Goal: Information Seeking & Learning: Learn about a topic

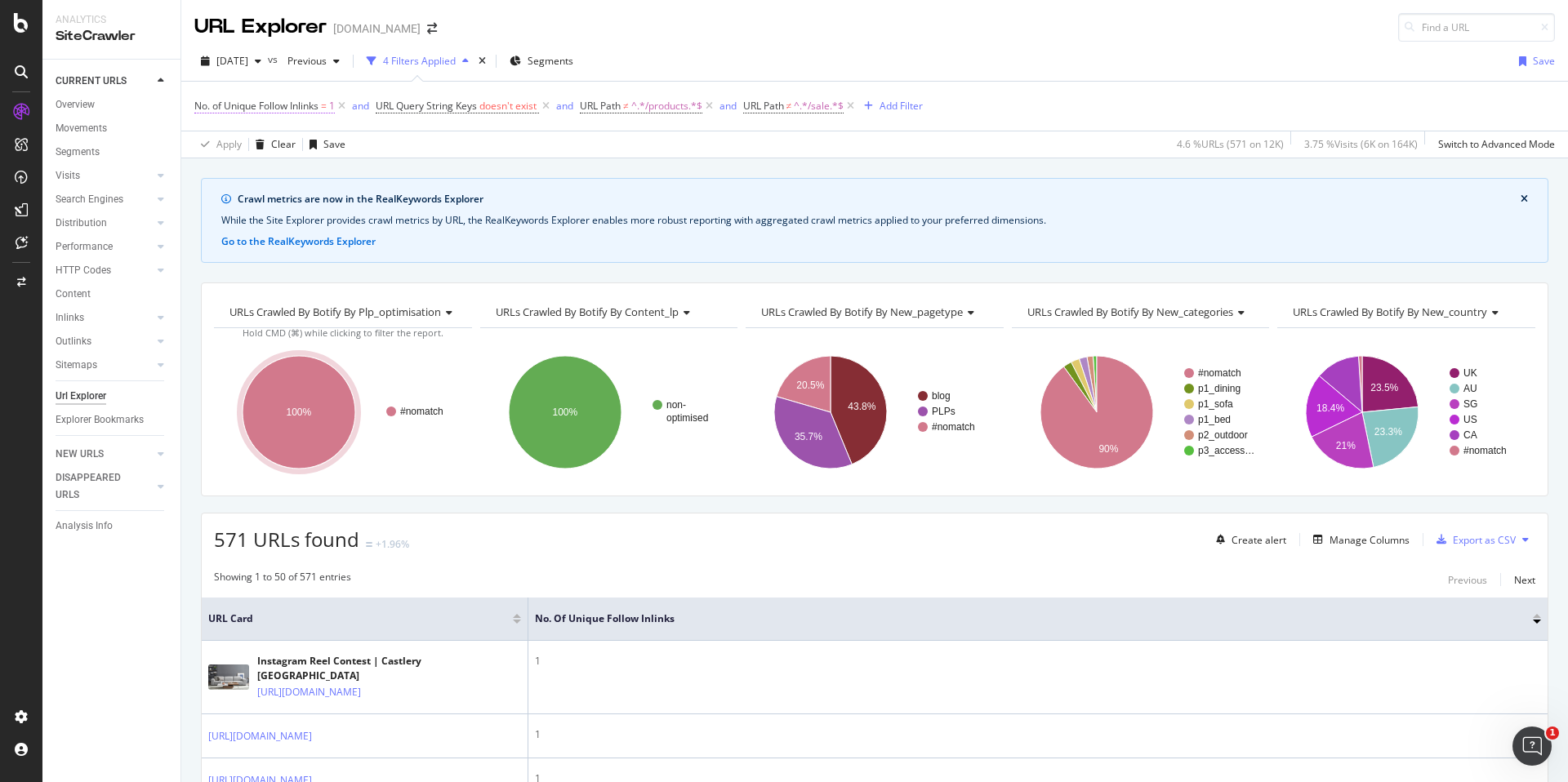
click at [309, 104] on span "No. of Unique Follow Inlinks" at bounding box center [256, 105] width 124 height 14
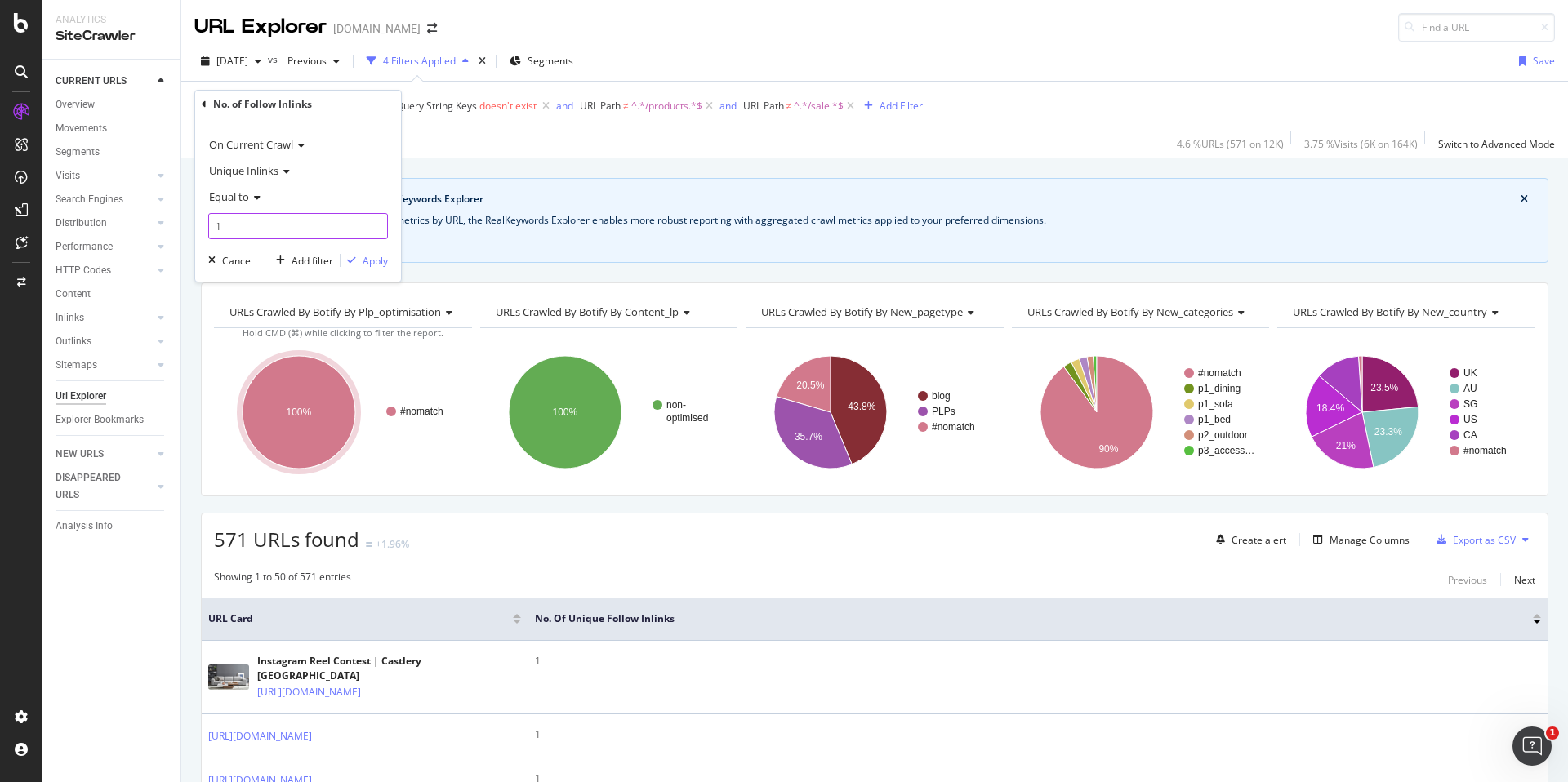
click at [276, 222] on input "1" at bounding box center [298, 226] width 180 height 26
click at [254, 195] on icon at bounding box center [255, 197] width 11 height 10
click at [324, 192] on div "Equal to" at bounding box center [298, 196] width 180 height 26
click at [210, 110] on div "No. of Follow Inlinks" at bounding box center [298, 104] width 193 height 28
click at [206, 101] on icon at bounding box center [204, 104] width 5 height 10
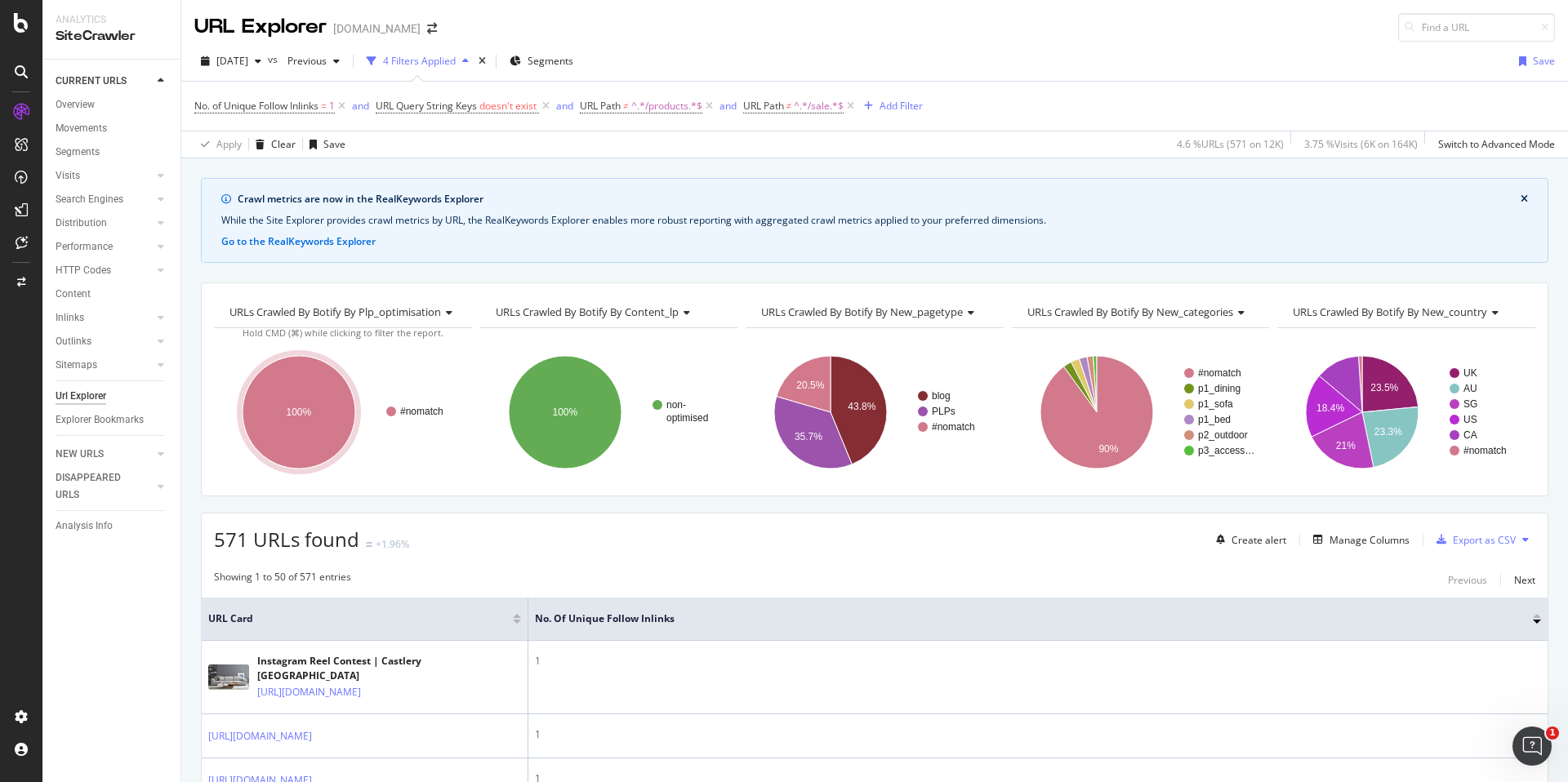
click at [569, 164] on div "Crawl metrics are now in the RealKeywords Explorer While the Site Explorer prov…" at bounding box center [874, 178] width 1386 height 39
click at [96, 322] on link "Inlinks" at bounding box center [104, 317] width 97 height 17
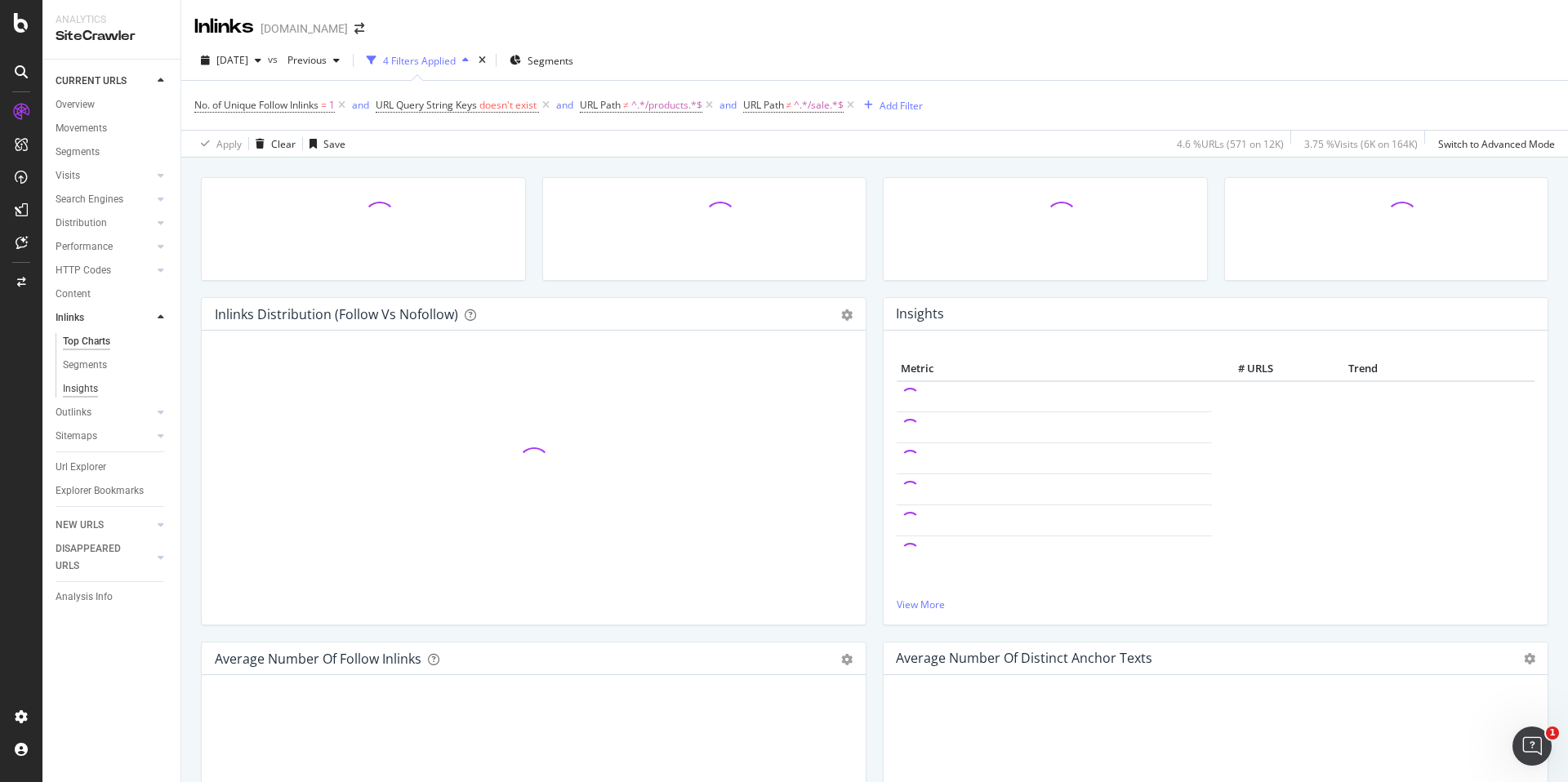
click at [89, 390] on div "Insights" at bounding box center [81, 389] width 35 height 17
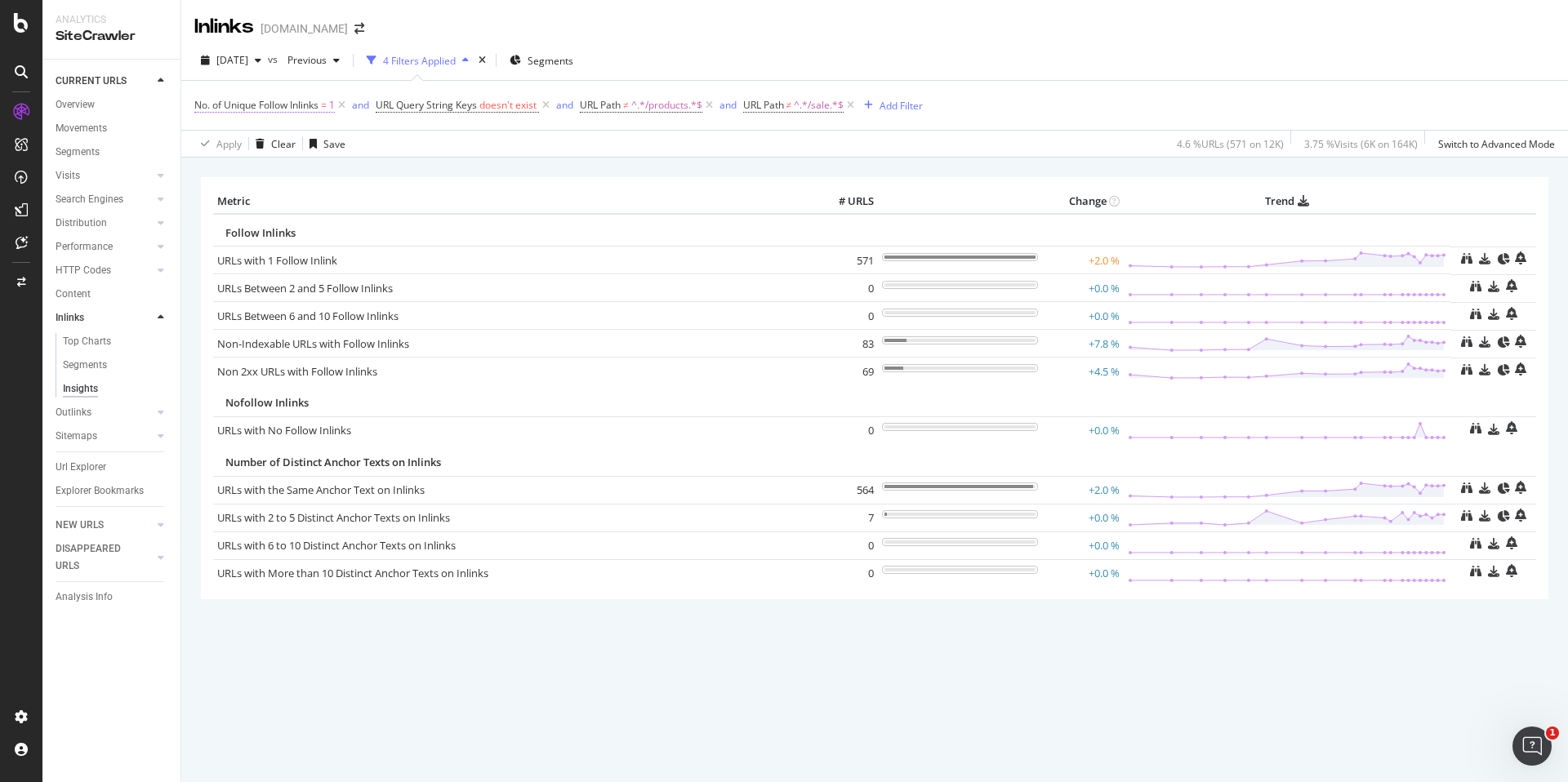
click at [273, 102] on span "No. of Unique Follow Inlinks" at bounding box center [256, 104] width 124 height 14
click at [206, 101] on icon at bounding box center [204, 103] width 5 height 10
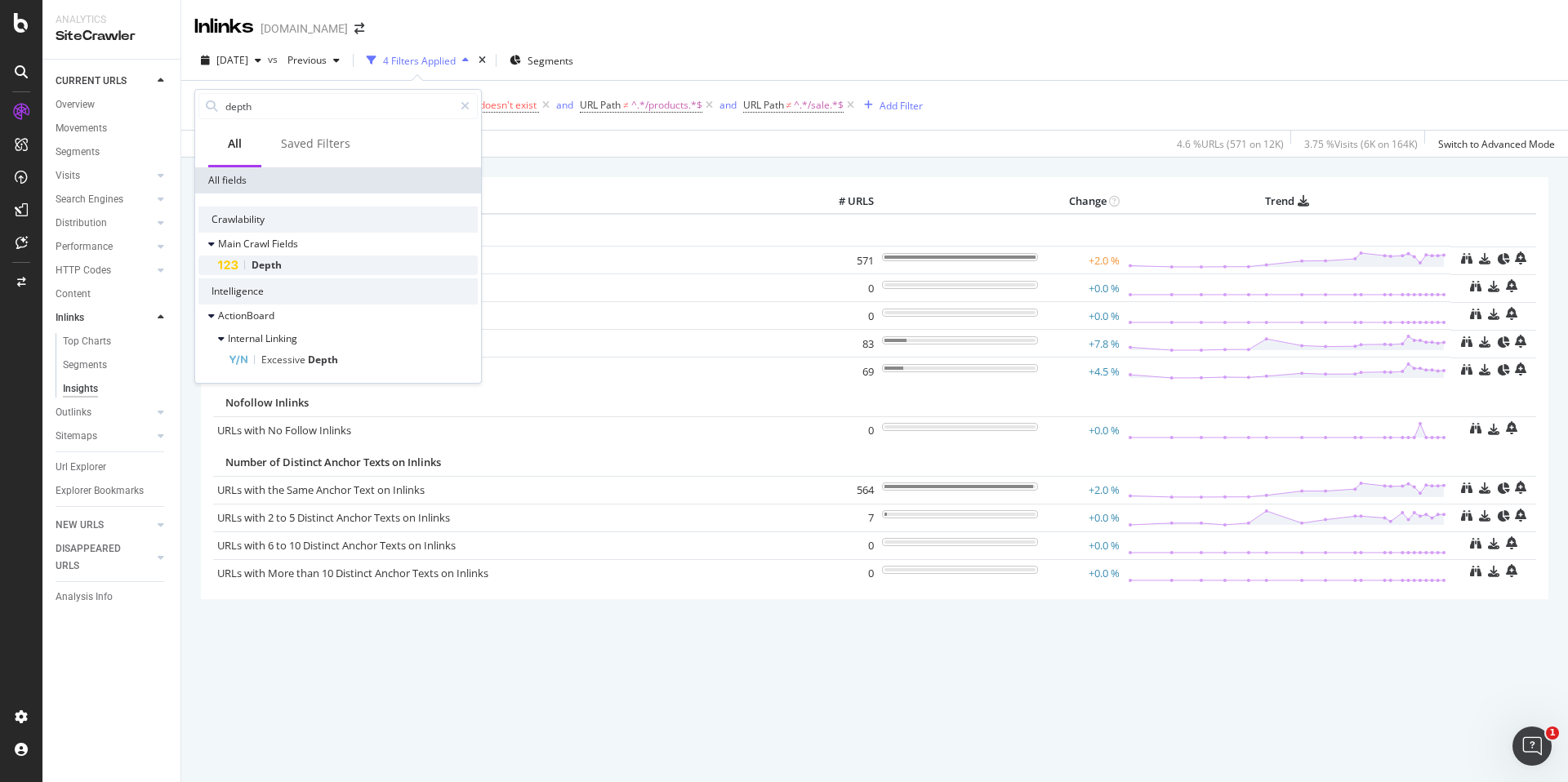
type input "depth"
click at [330, 265] on div "Depth" at bounding box center [347, 265] width 260 height 20
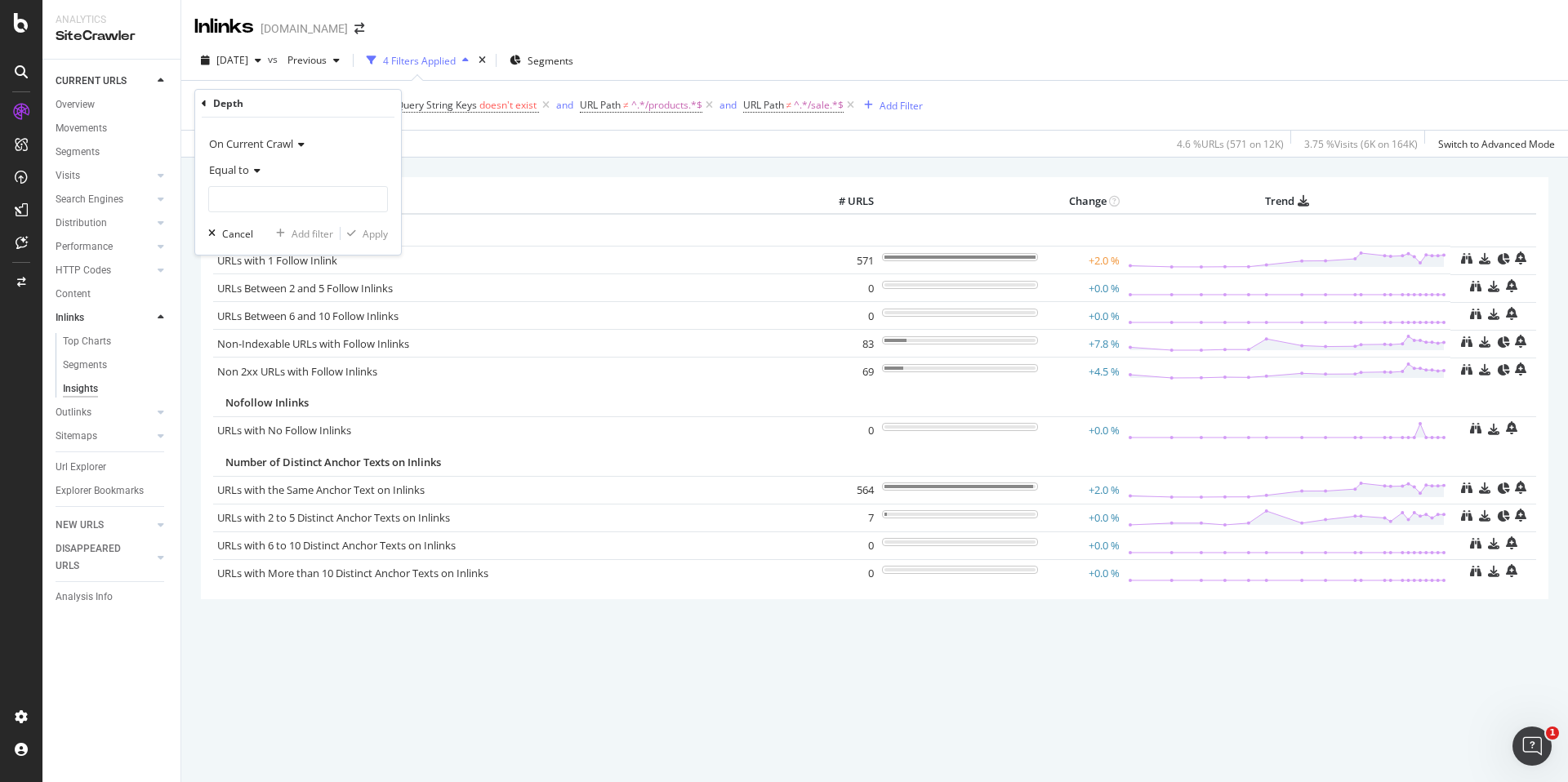
click at [249, 174] on span "Equal to" at bounding box center [229, 170] width 40 height 15
click at [293, 286] on div "Greater than" at bounding box center [300, 288] width 175 height 21
click at [292, 205] on input "number" at bounding box center [298, 199] width 180 height 26
type input "4"
click at [379, 236] on div "Apply" at bounding box center [374, 234] width 25 height 14
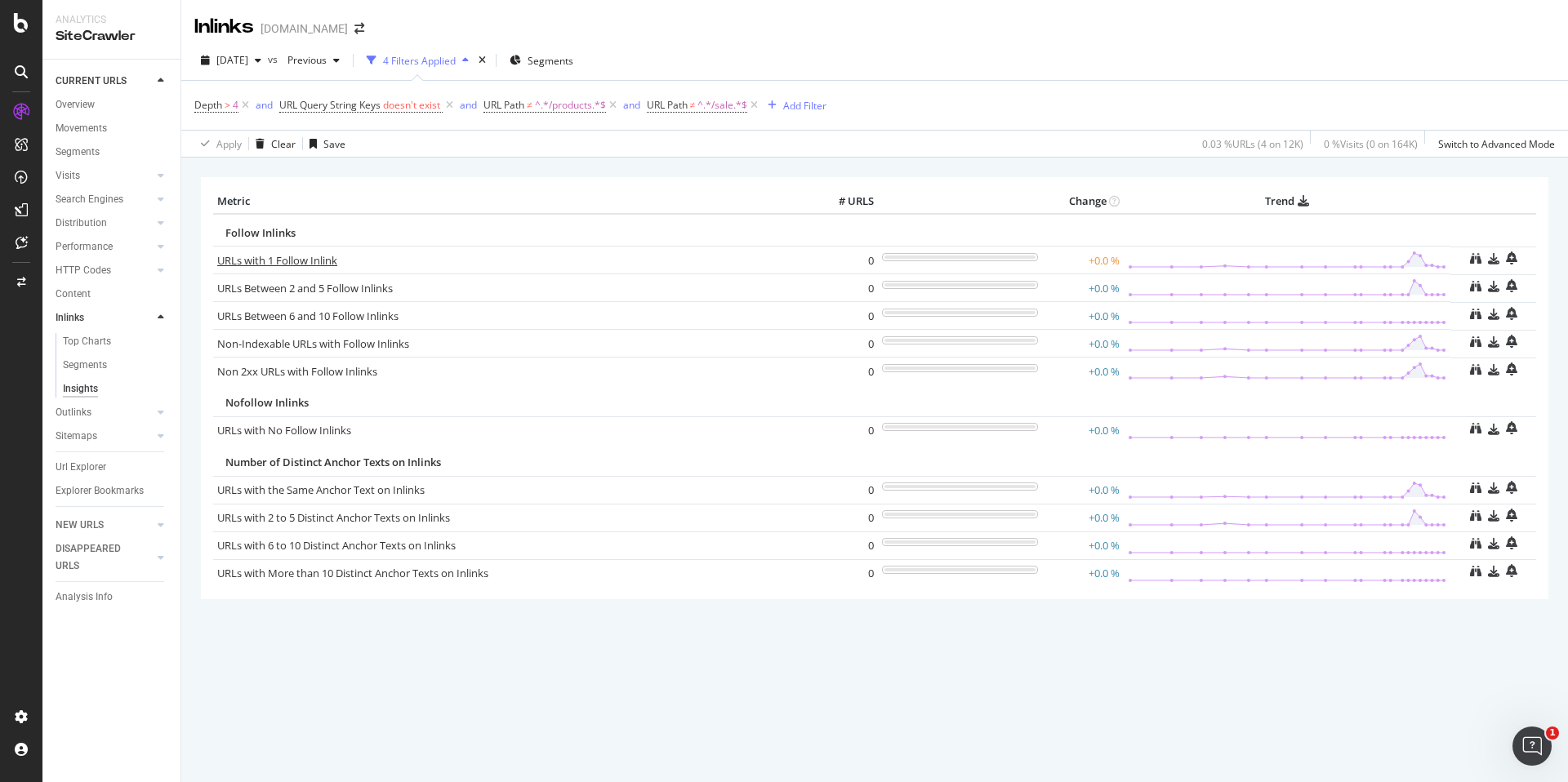
click at [289, 265] on link "URLs with 1 Follow Inlink" at bounding box center [277, 261] width 120 height 15
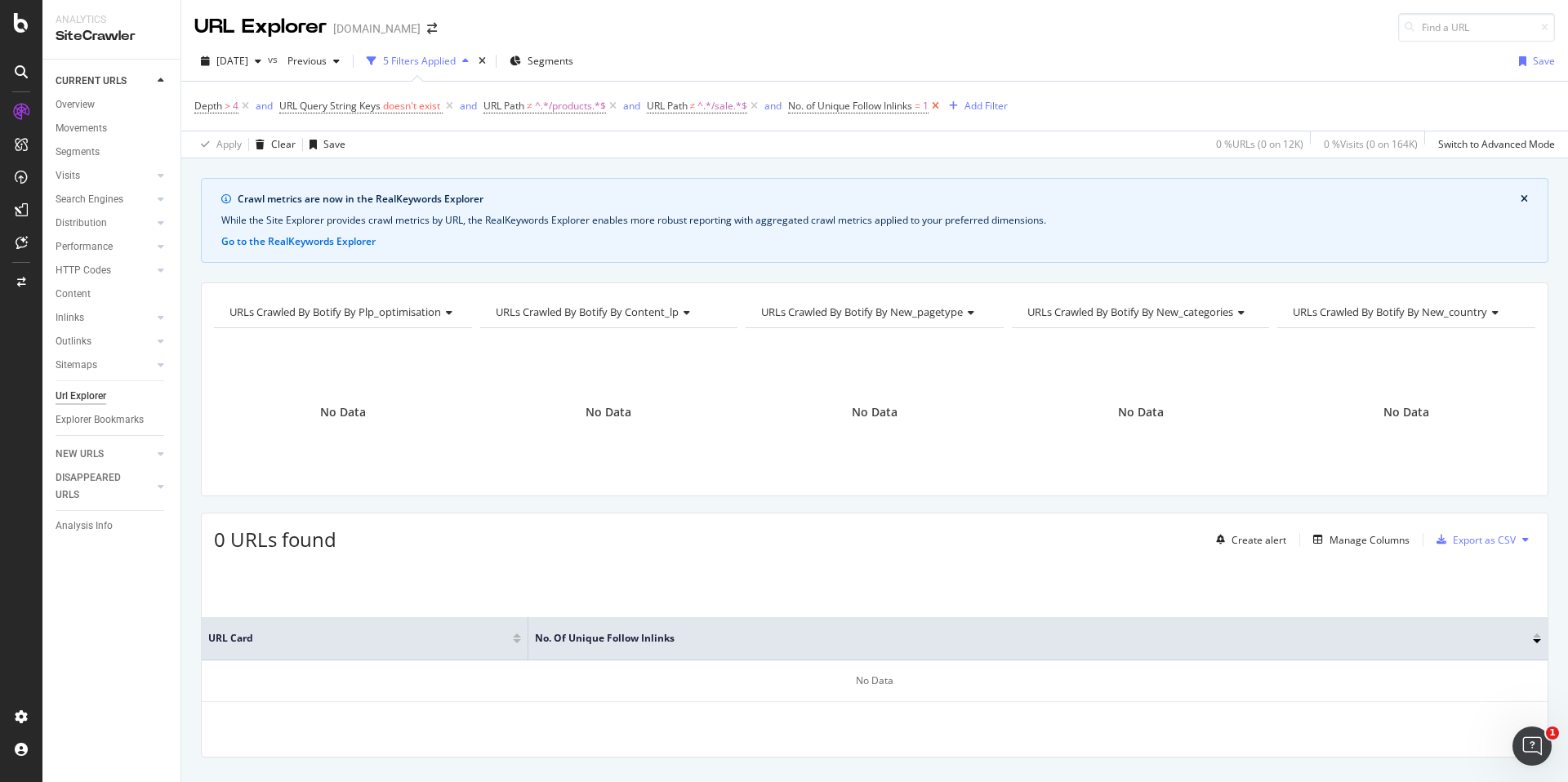
click at [941, 104] on icon at bounding box center [935, 106] width 14 height 17
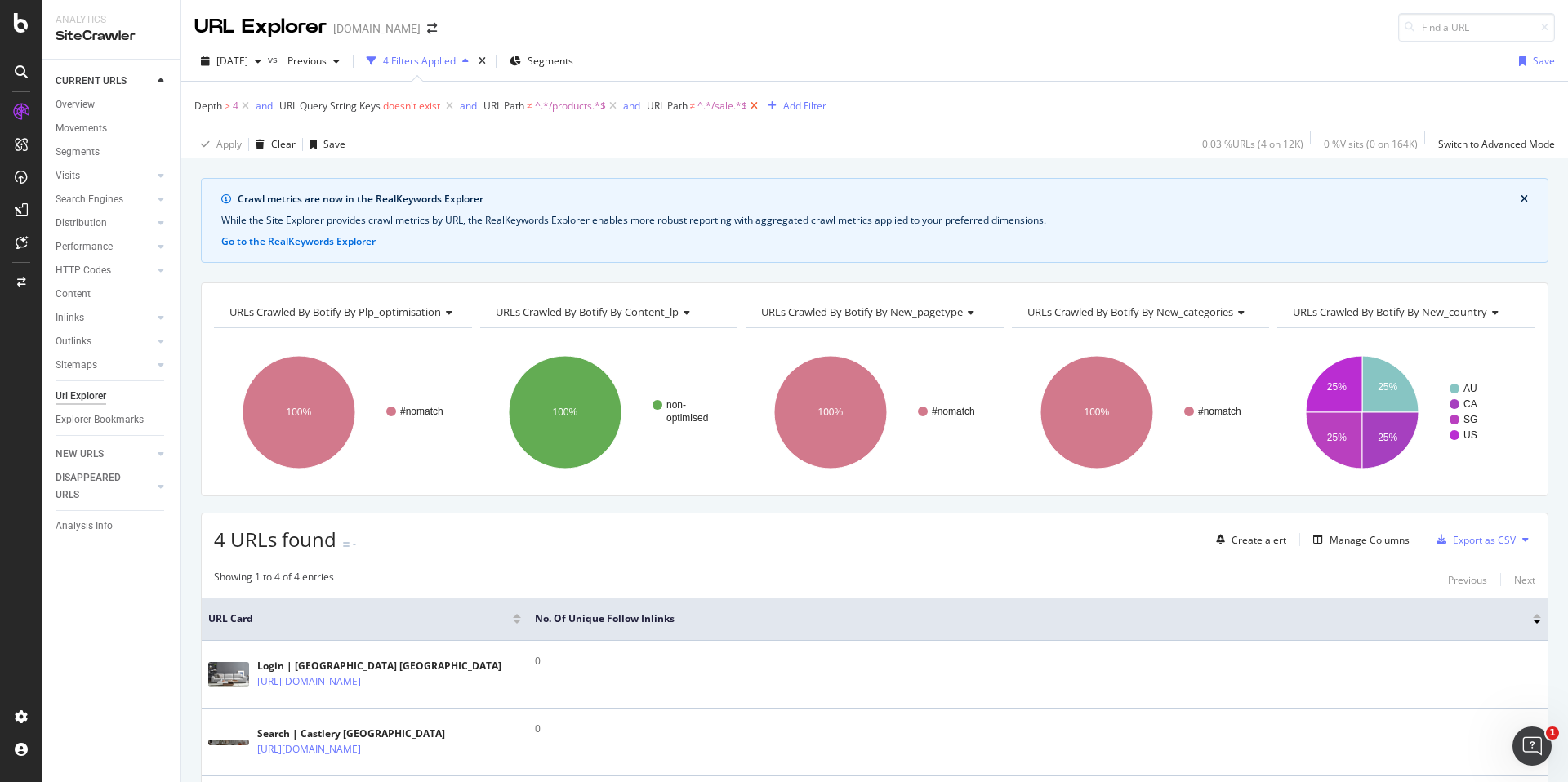
click at [759, 103] on icon at bounding box center [754, 106] width 14 height 17
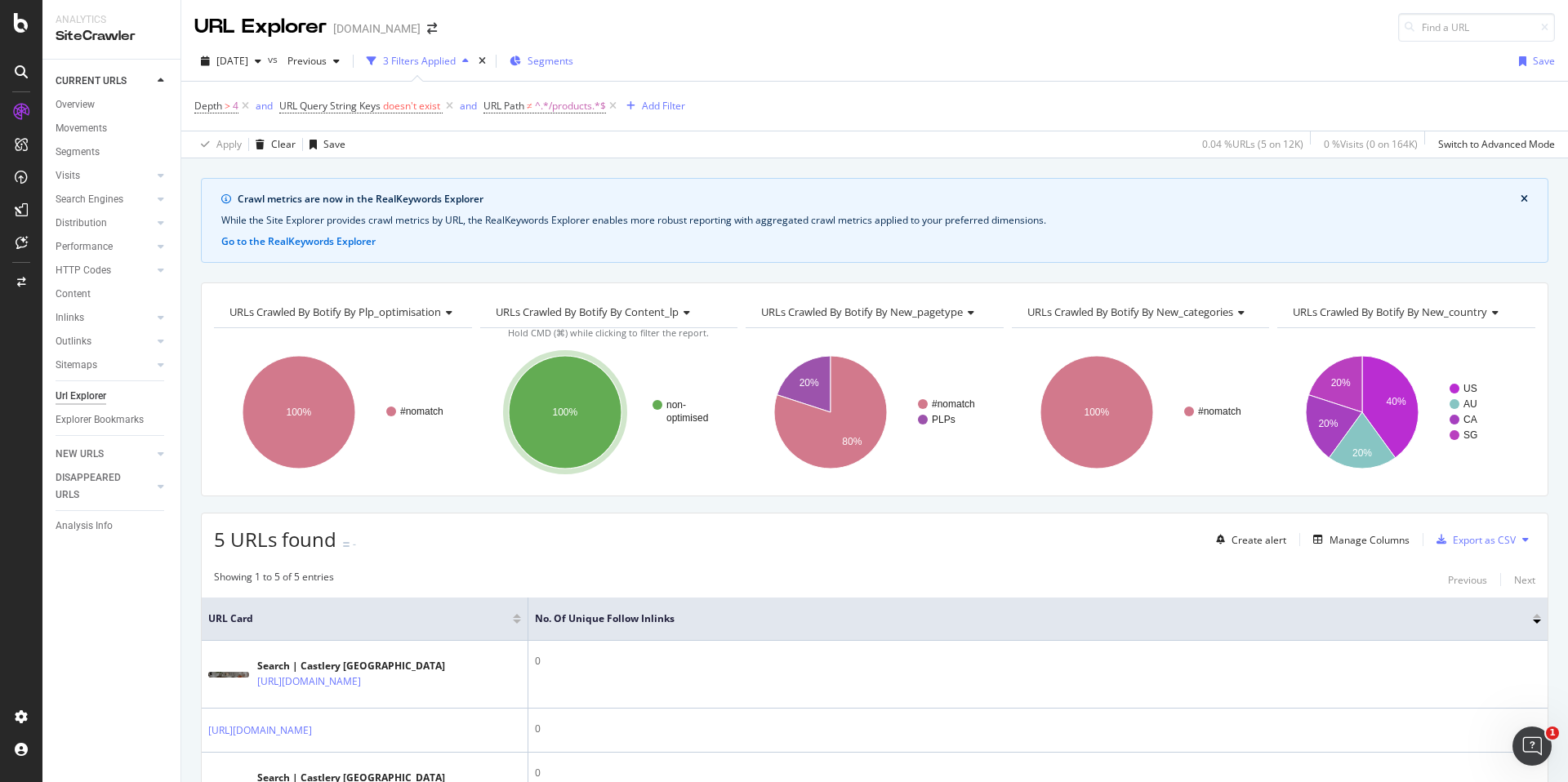
click at [567, 57] on span "Segments" at bounding box center [550, 61] width 46 height 14
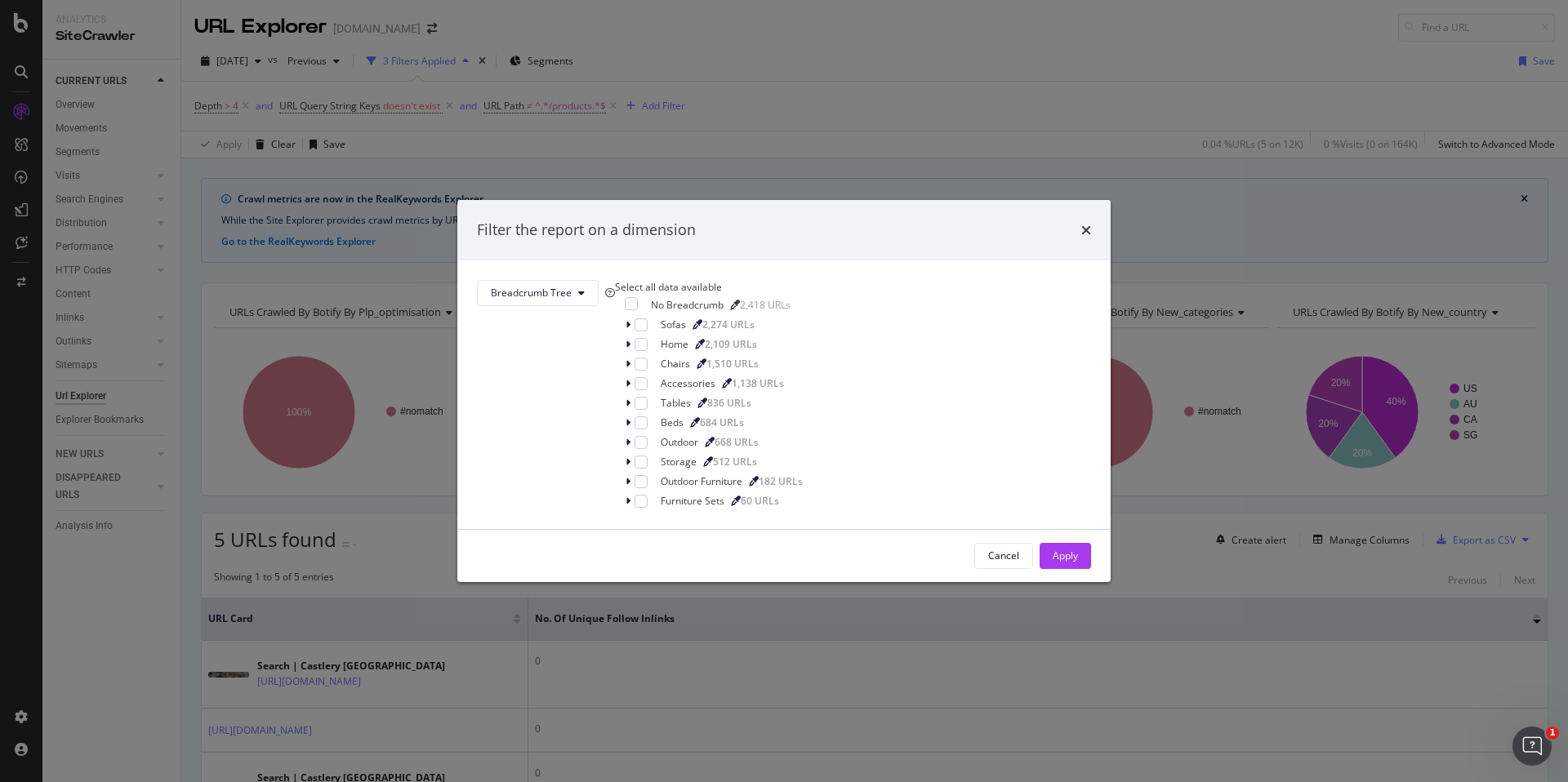
click at [944, 209] on div "Filter the report on a dimension" at bounding box center [784, 230] width 654 height 61
click at [1081, 223] on icon "times" at bounding box center [1086, 230] width 10 height 13
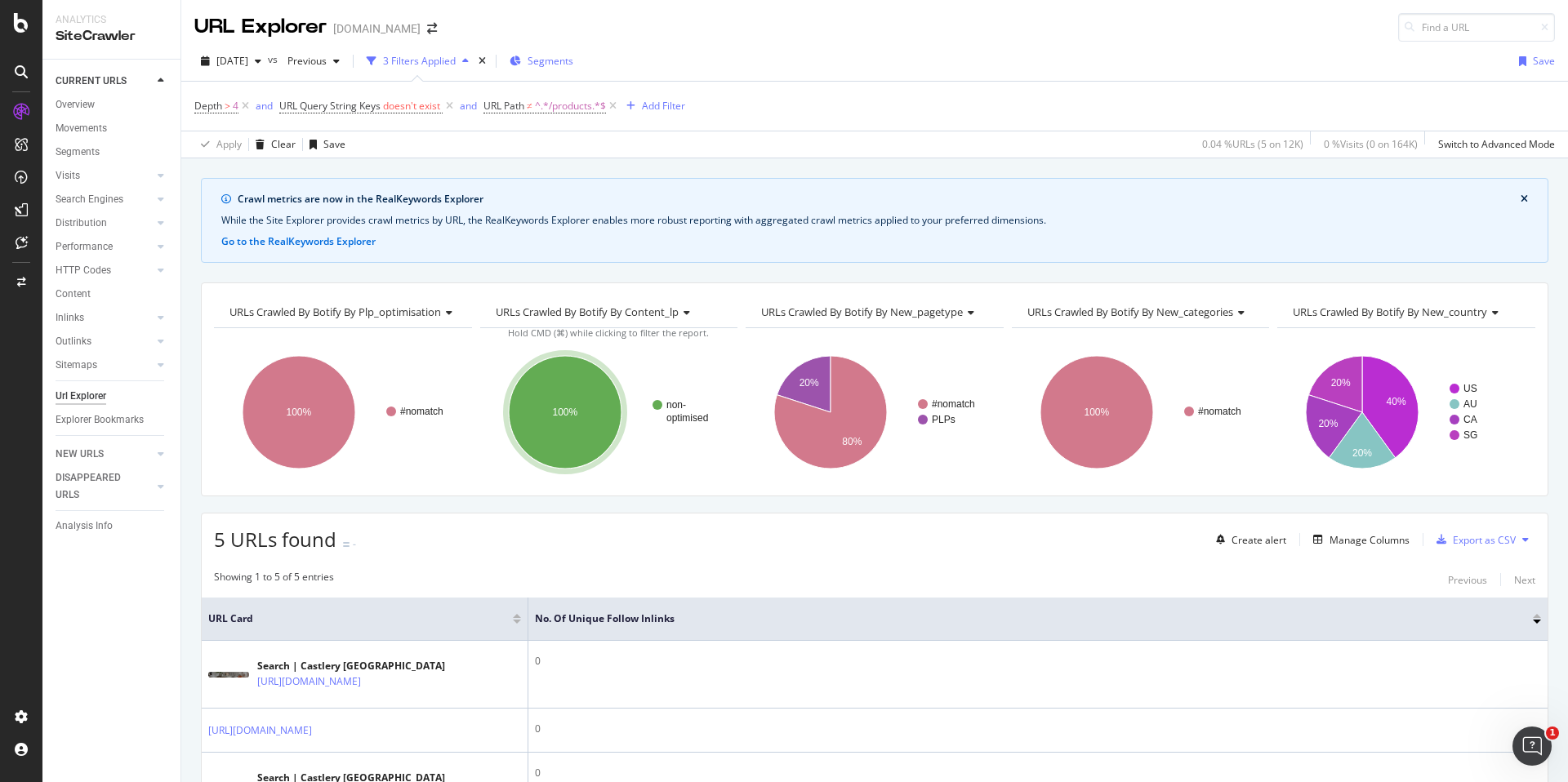
click at [521, 62] on icon "button" at bounding box center [515, 61] width 11 height 10
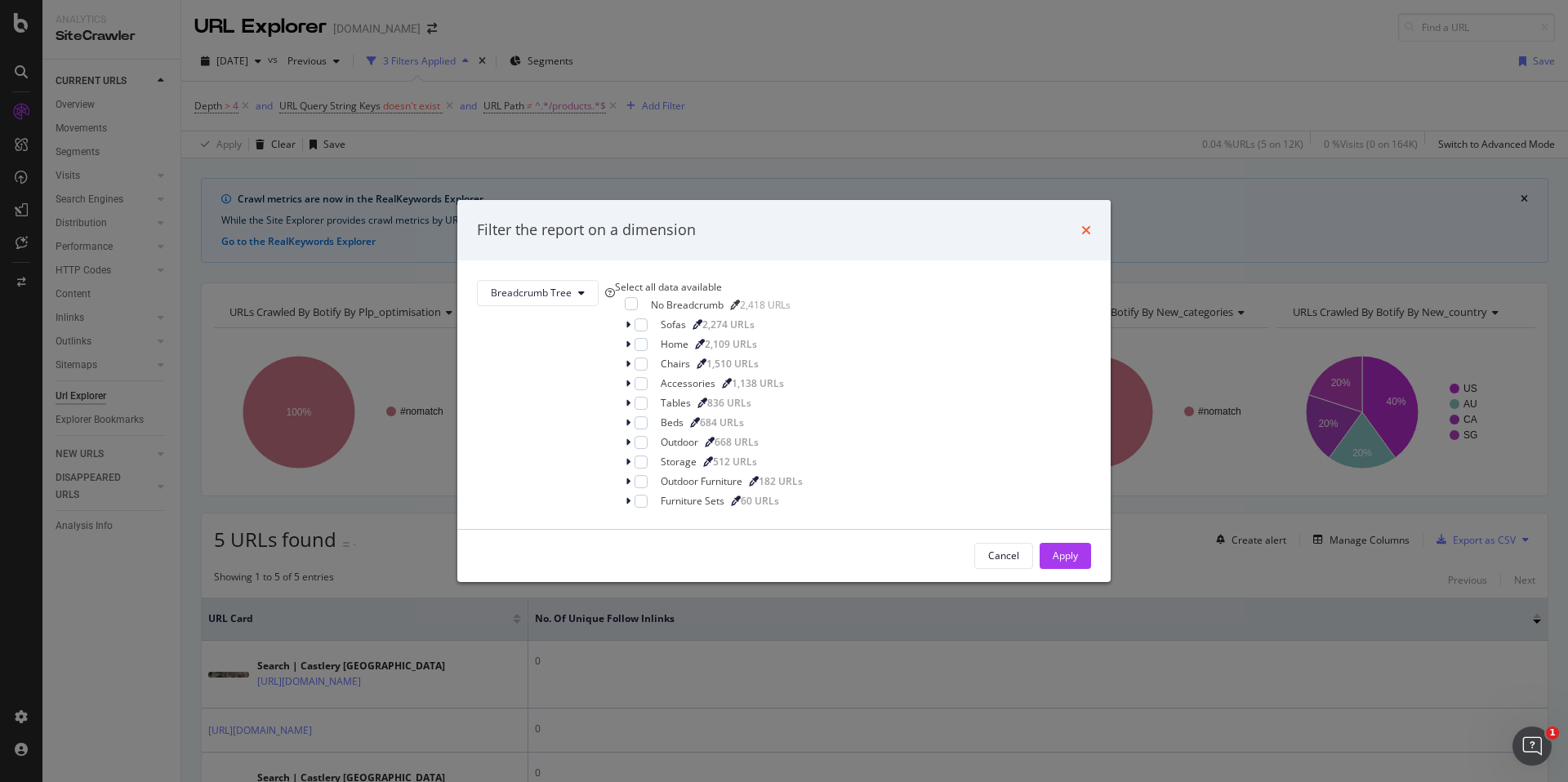
click at [1081, 223] on icon "times" at bounding box center [1086, 230] width 10 height 13
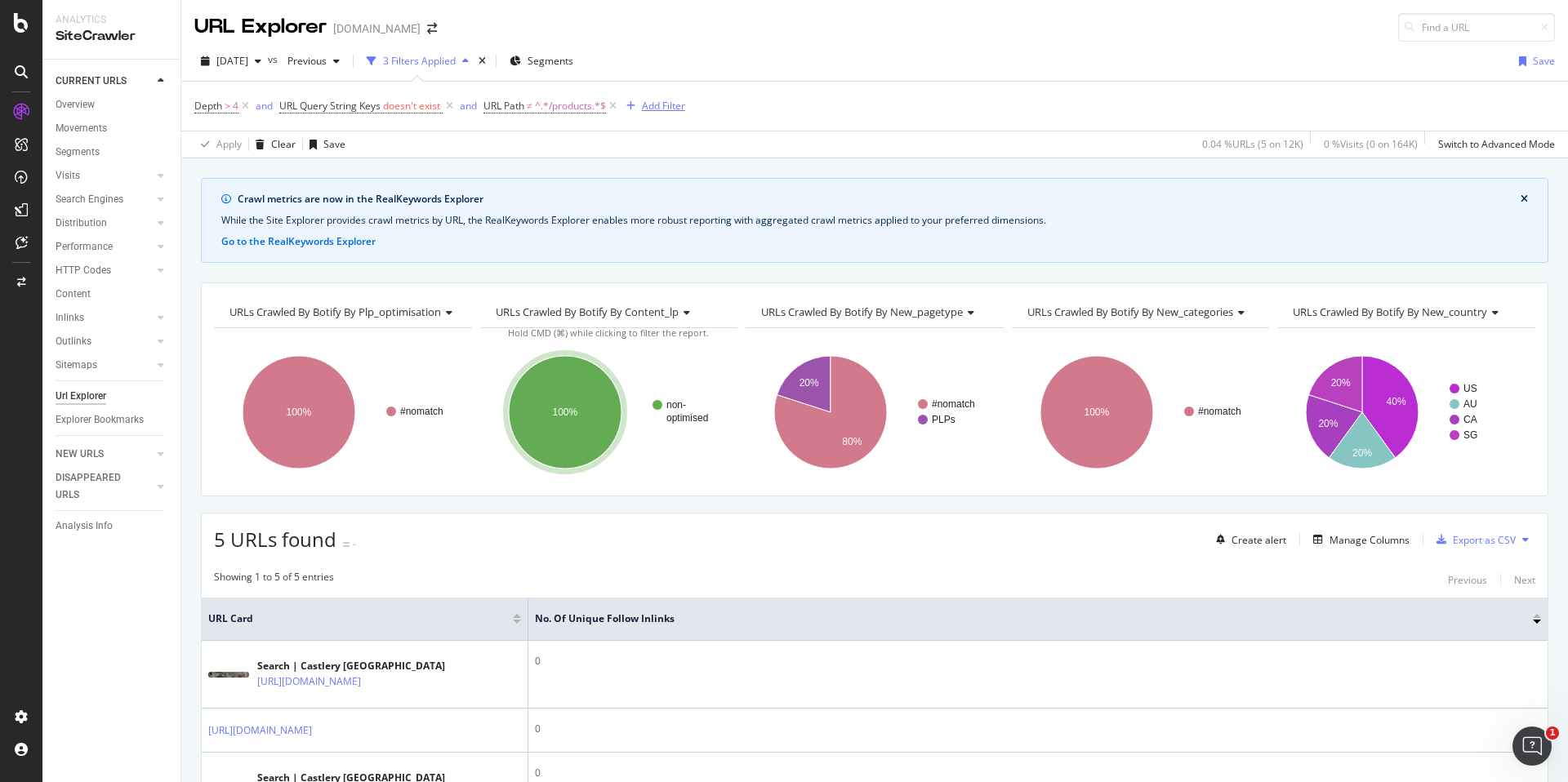
click at [653, 111] on div "Add Filter" at bounding box center [663, 105] width 43 height 14
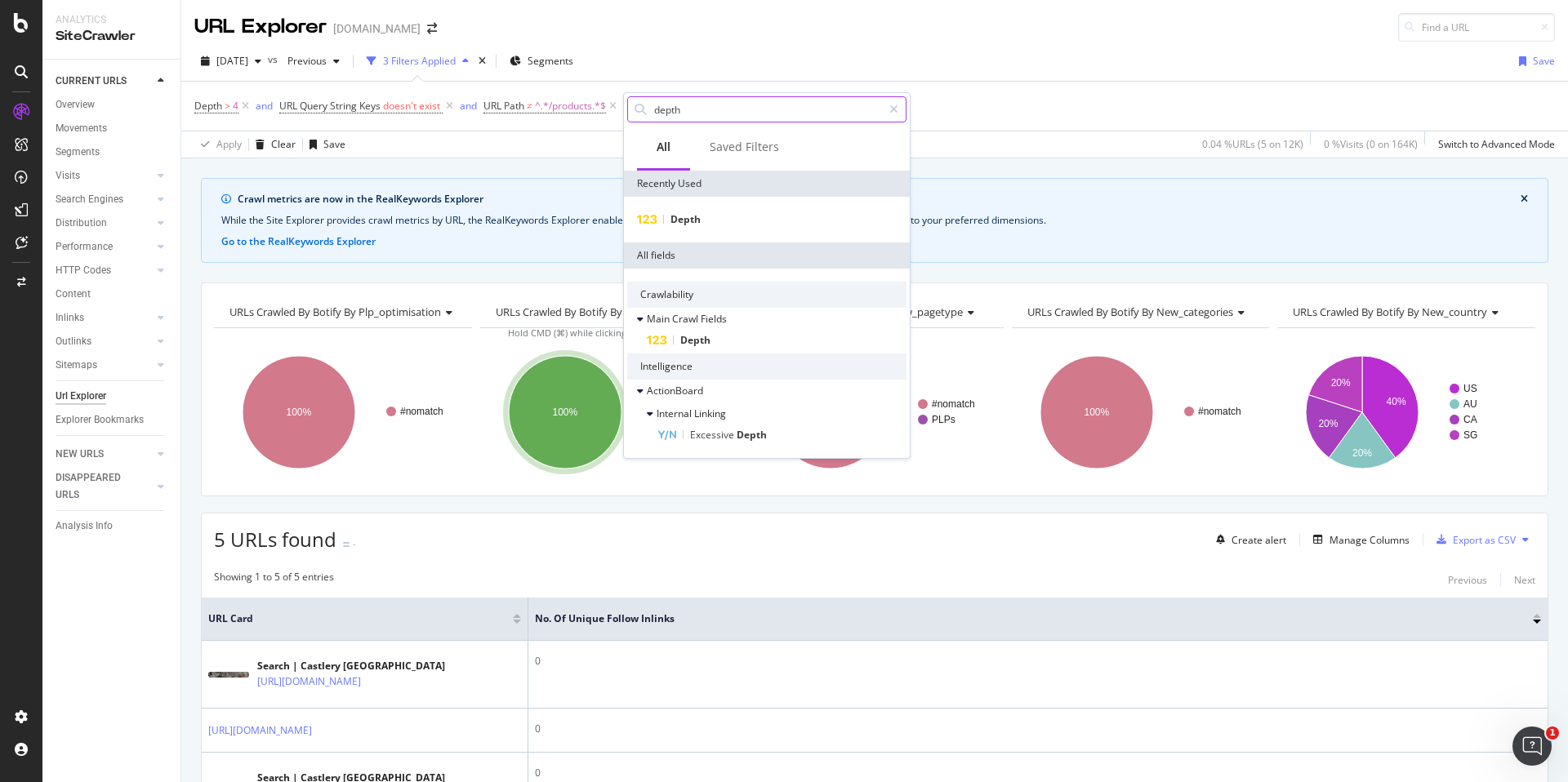
click at [655, 105] on input "depth" at bounding box center [767, 109] width 229 height 24
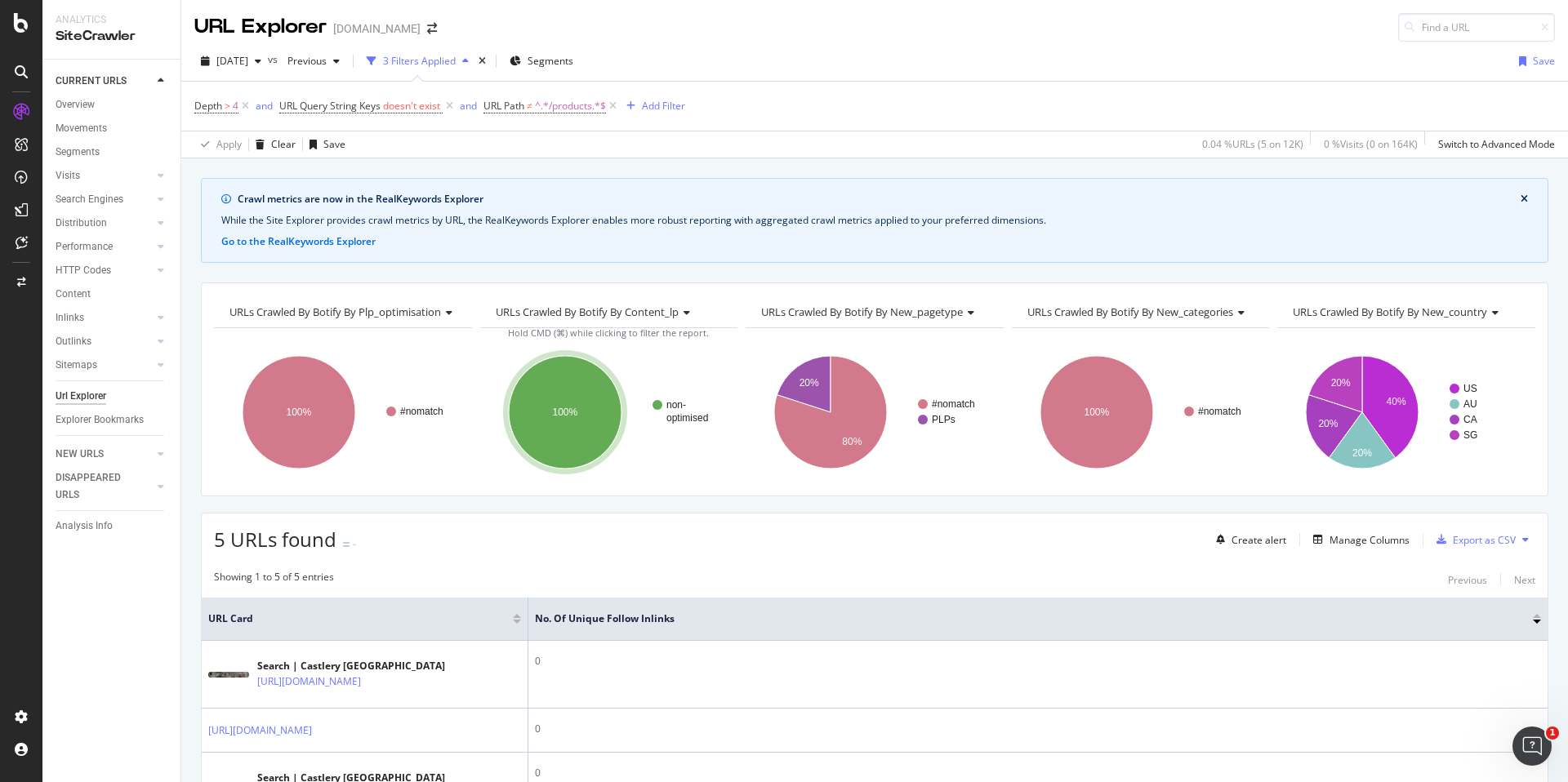
click at [676, 65] on div "[DATE] vs Previous 3 Filters Applied Segments Save" at bounding box center [874, 64] width 1386 height 33
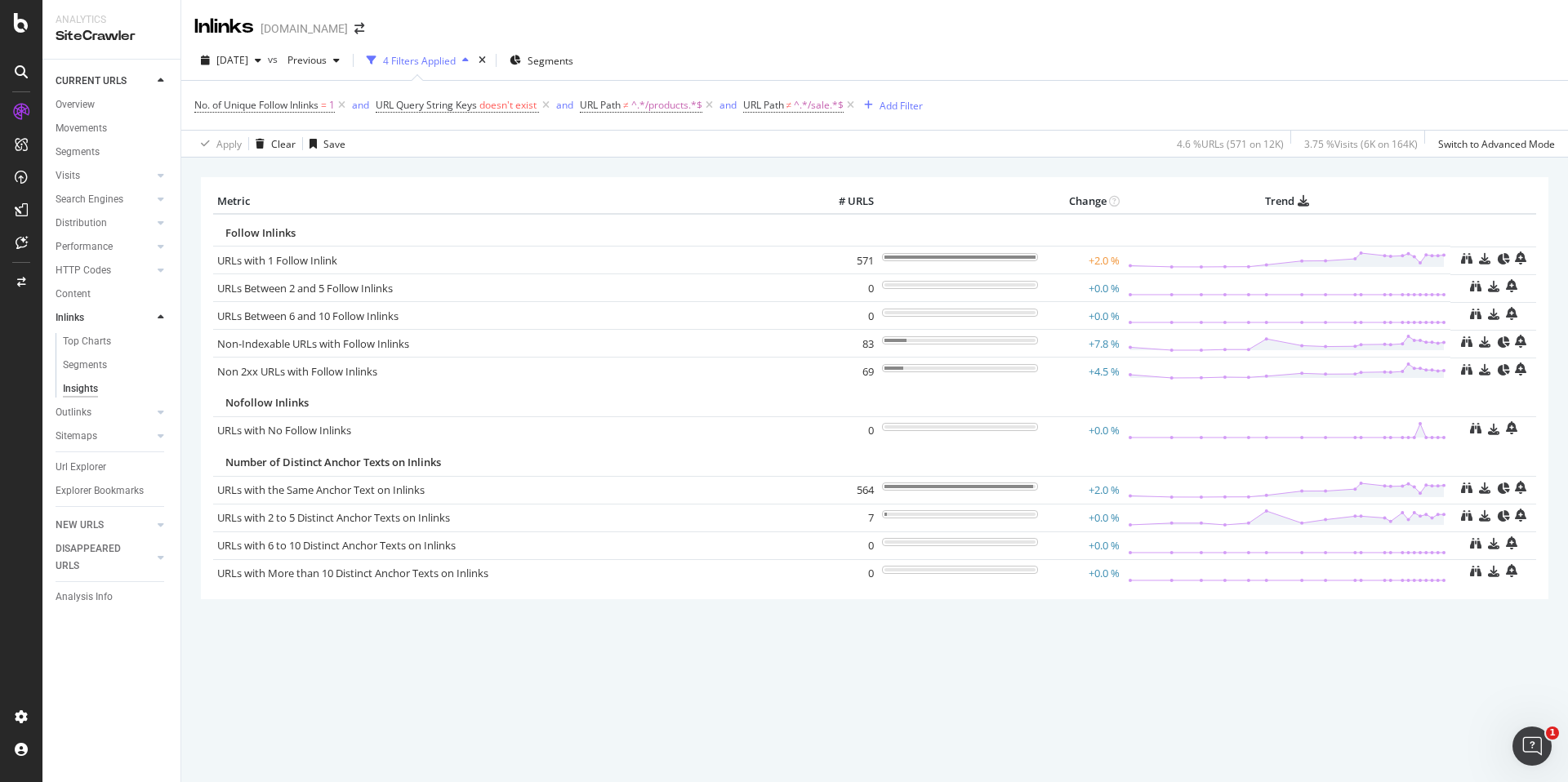
click at [92, 383] on div "Insights" at bounding box center [81, 389] width 35 height 17
click at [71, 390] on div "Insights" at bounding box center [81, 389] width 35 height 17
click at [157, 320] on icon at bounding box center [160, 317] width 7 height 10
click at [151, 321] on div at bounding box center [144, 317] width 17 height 17
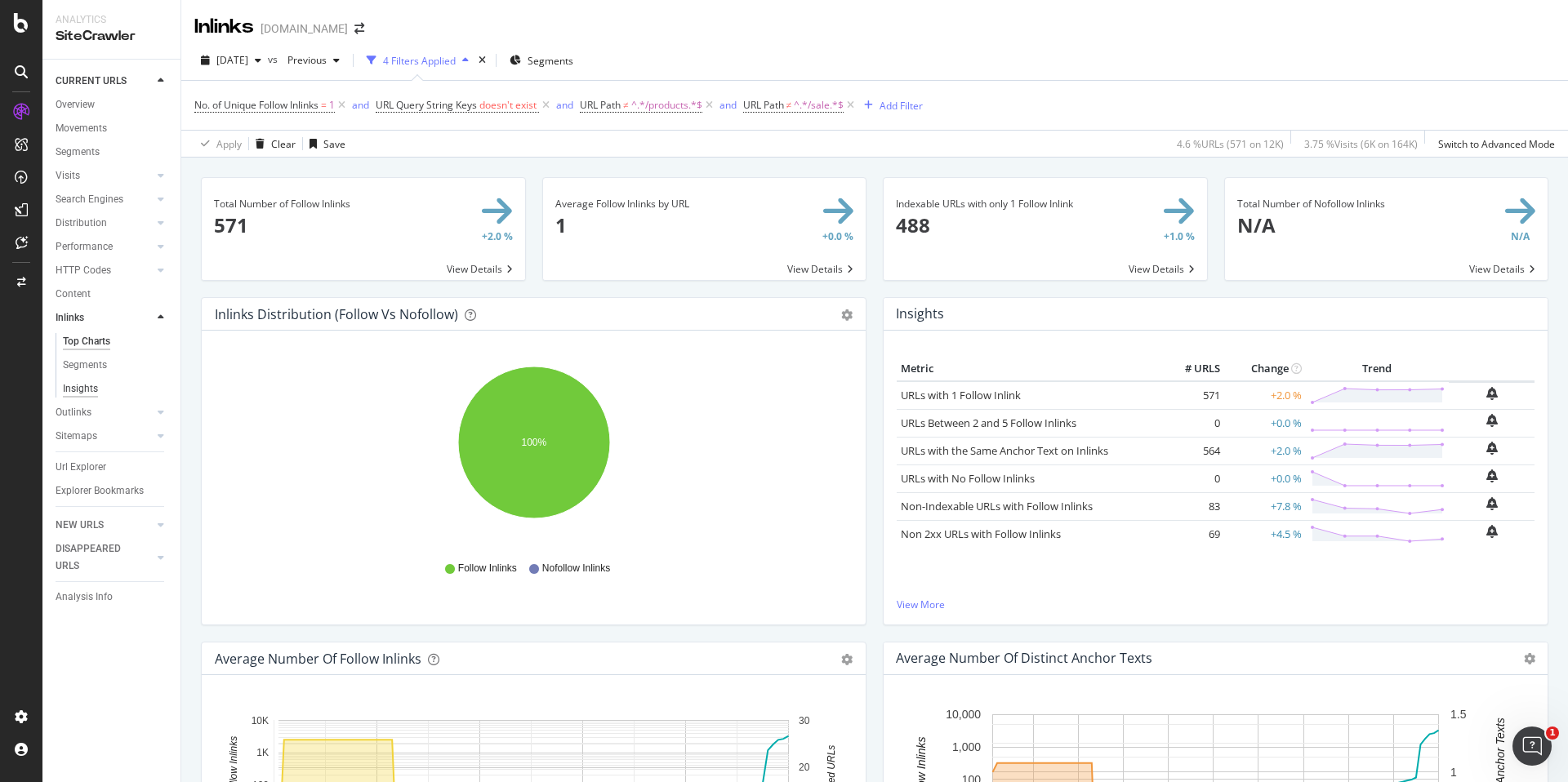
click at [85, 384] on div "Insights" at bounding box center [81, 389] width 35 height 17
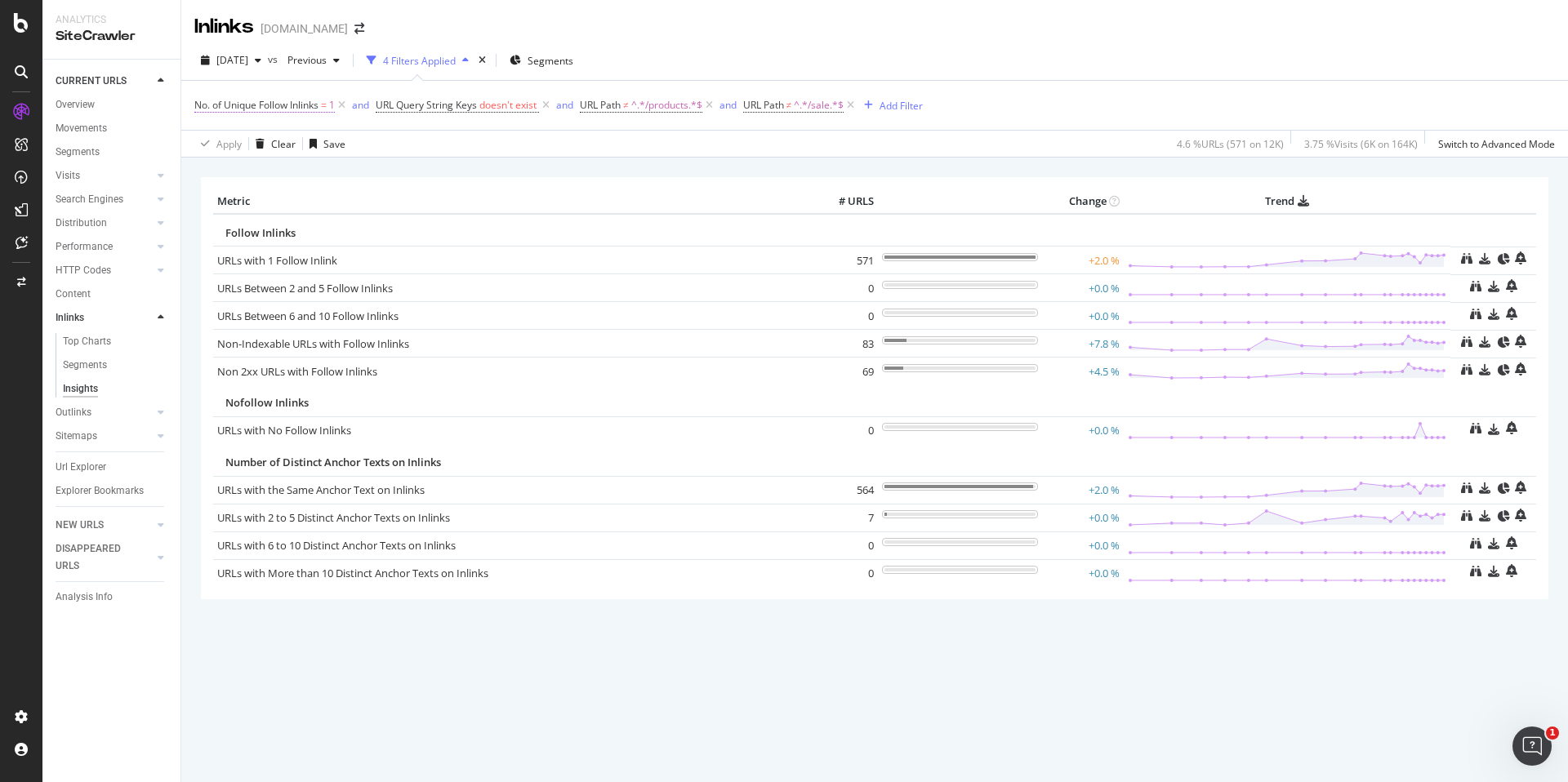
click at [283, 110] on span "No. of Unique Follow Inlinks" at bounding box center [256, 104] width 124 height 14
click at [297, 138] on div "On Current Crawl" at bounding box center [298, 143] width 180 height 26
click at [297, 140] on icon at bounding box center [299, 144] width 11 height 10
click at [282, 163] on div "Unique Inlinks" at bounding box center [298, 169] width 180 height 26
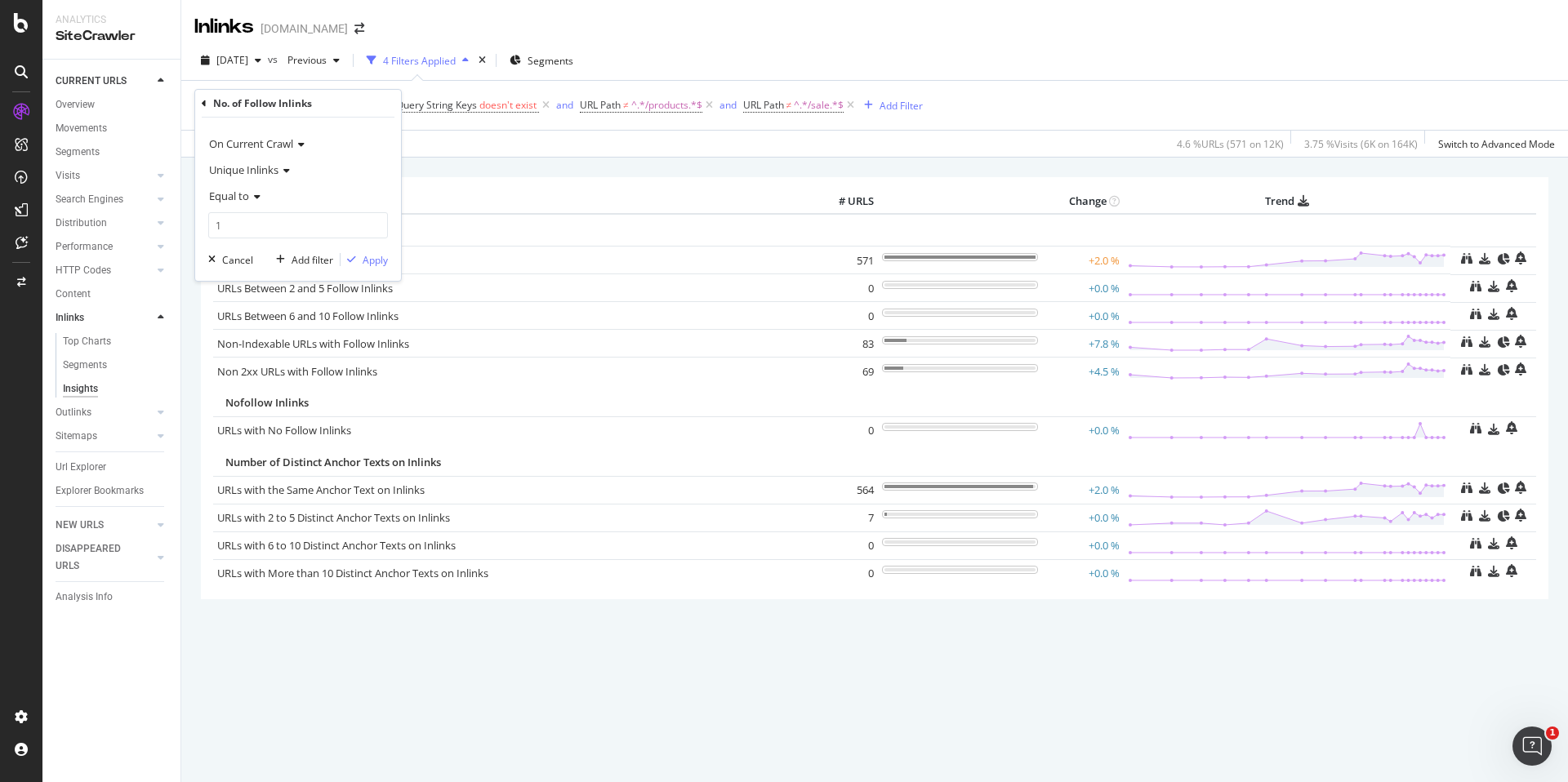
click at [260, 192] on icon at bounding box center [255, 196] width 11 height 10
click at [203, 99] on icon at bounding box center [204, 103] width 5 height 10
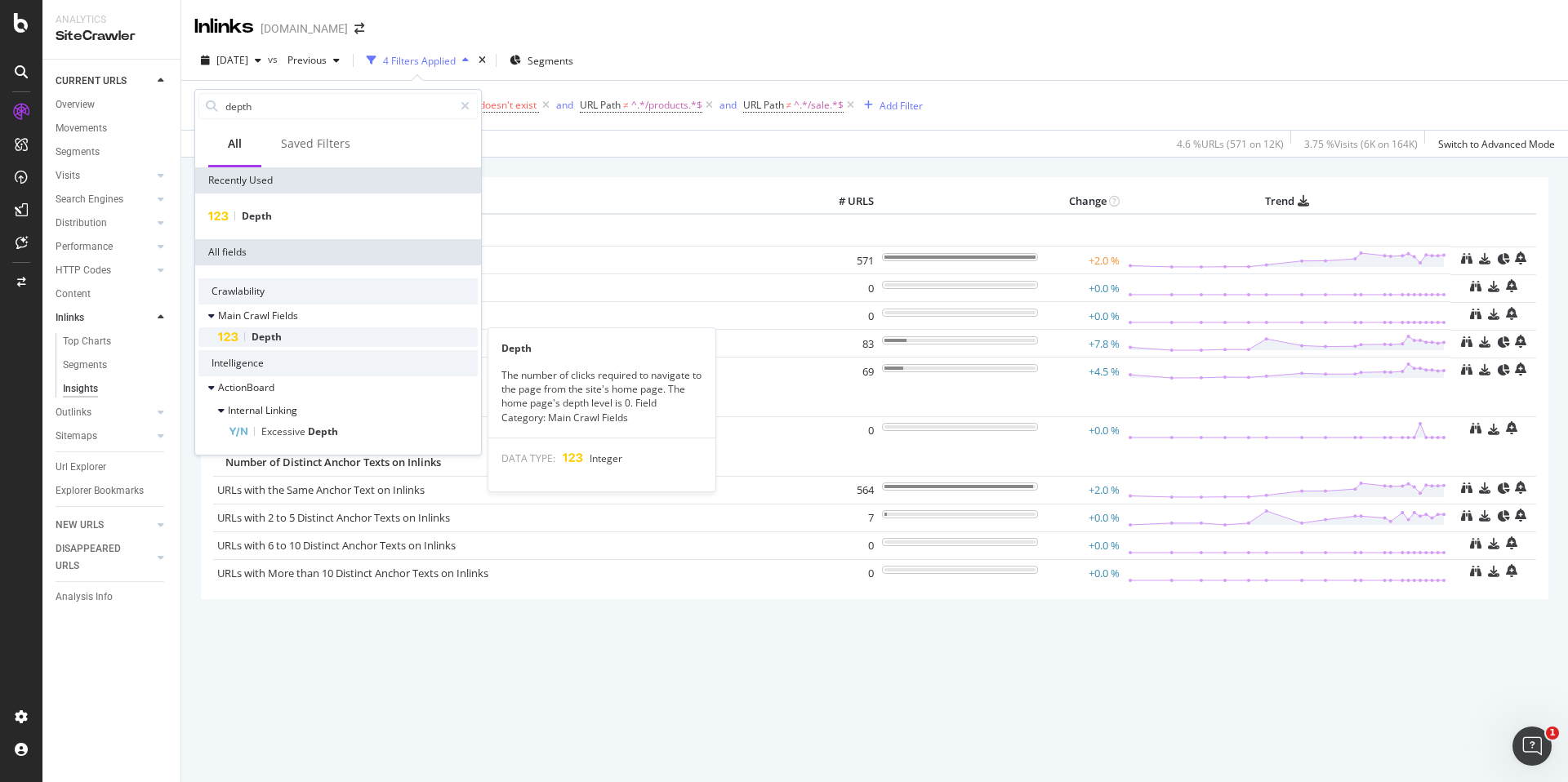
click at [325, 339] on div "Depth" at bounding box center [347, 337] width 260 height 20
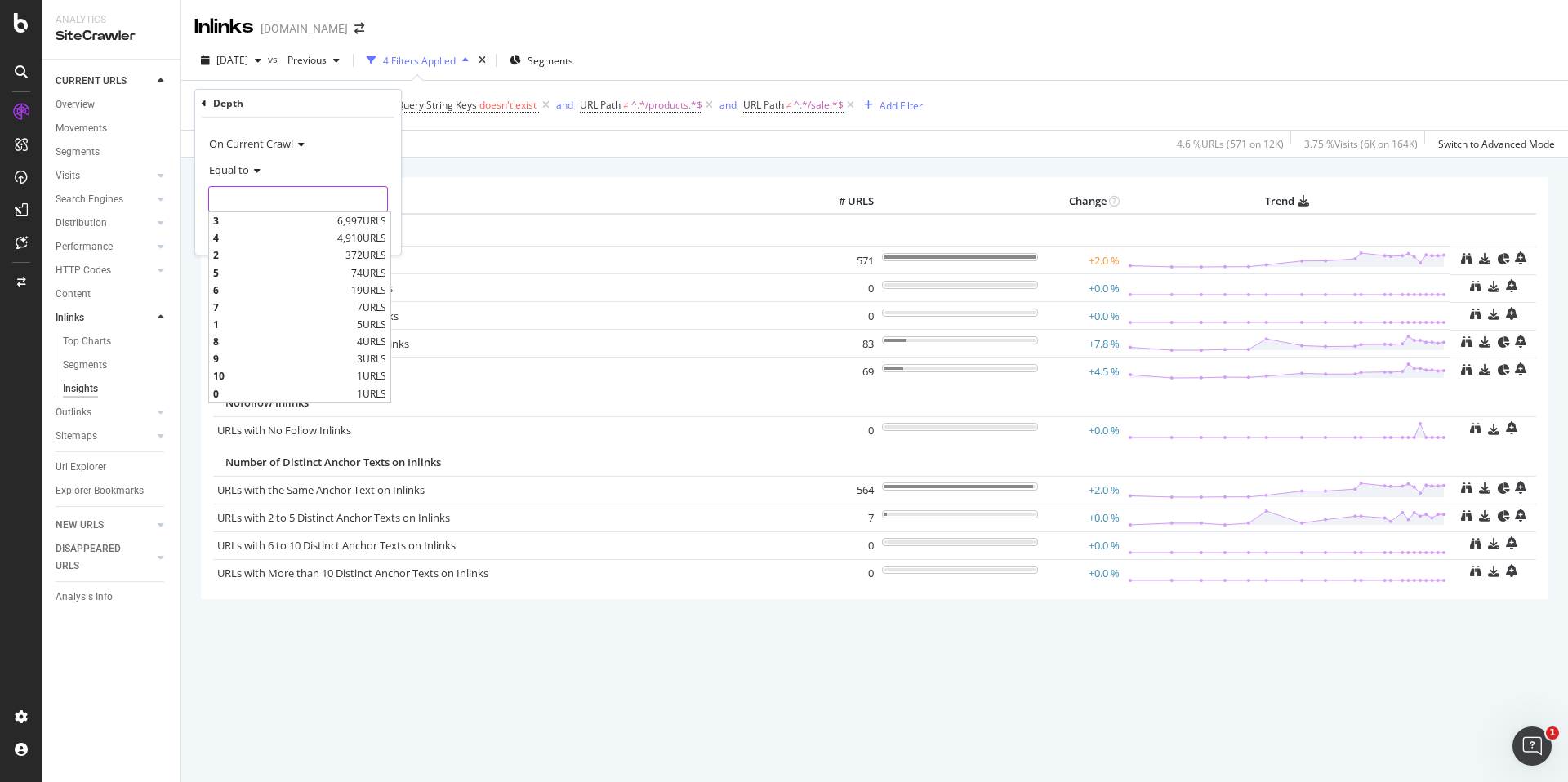
click at [310, 194] on input "number" at bounding box center [298, 199] width 180 height 26
click at [242, 169] on span "Equal to" at bounding box center [229, 170] width 40 height 15
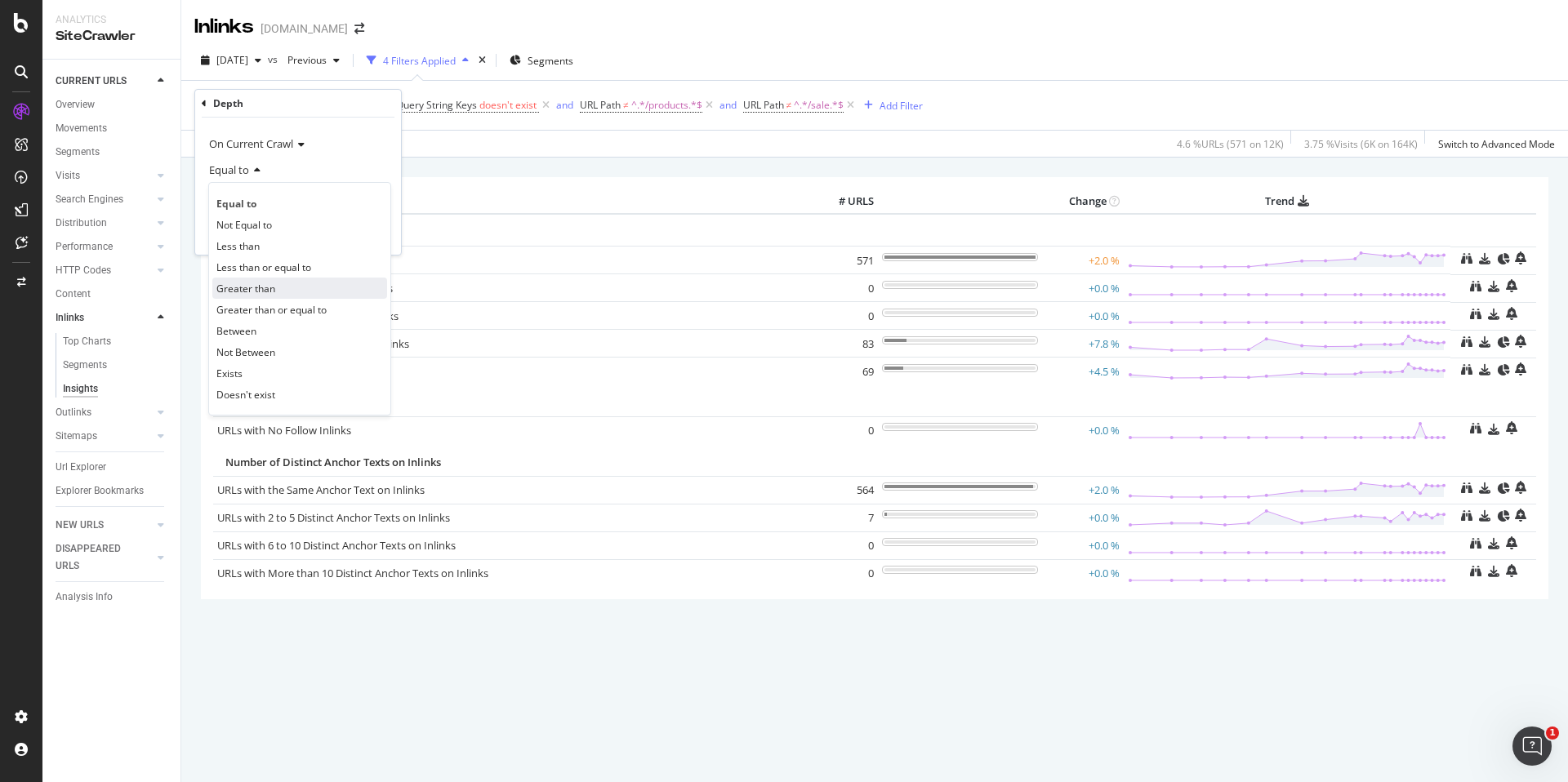
click at [269, 290] on span "Greater than" at bounding box center [245, 289] width 59 height 14
click at [266, 196] on input "number" at bounding box center [298, 199] width 180 height 26
click at [370, 196] on input "1" at bounding box center [298, 199] width 180 height 26
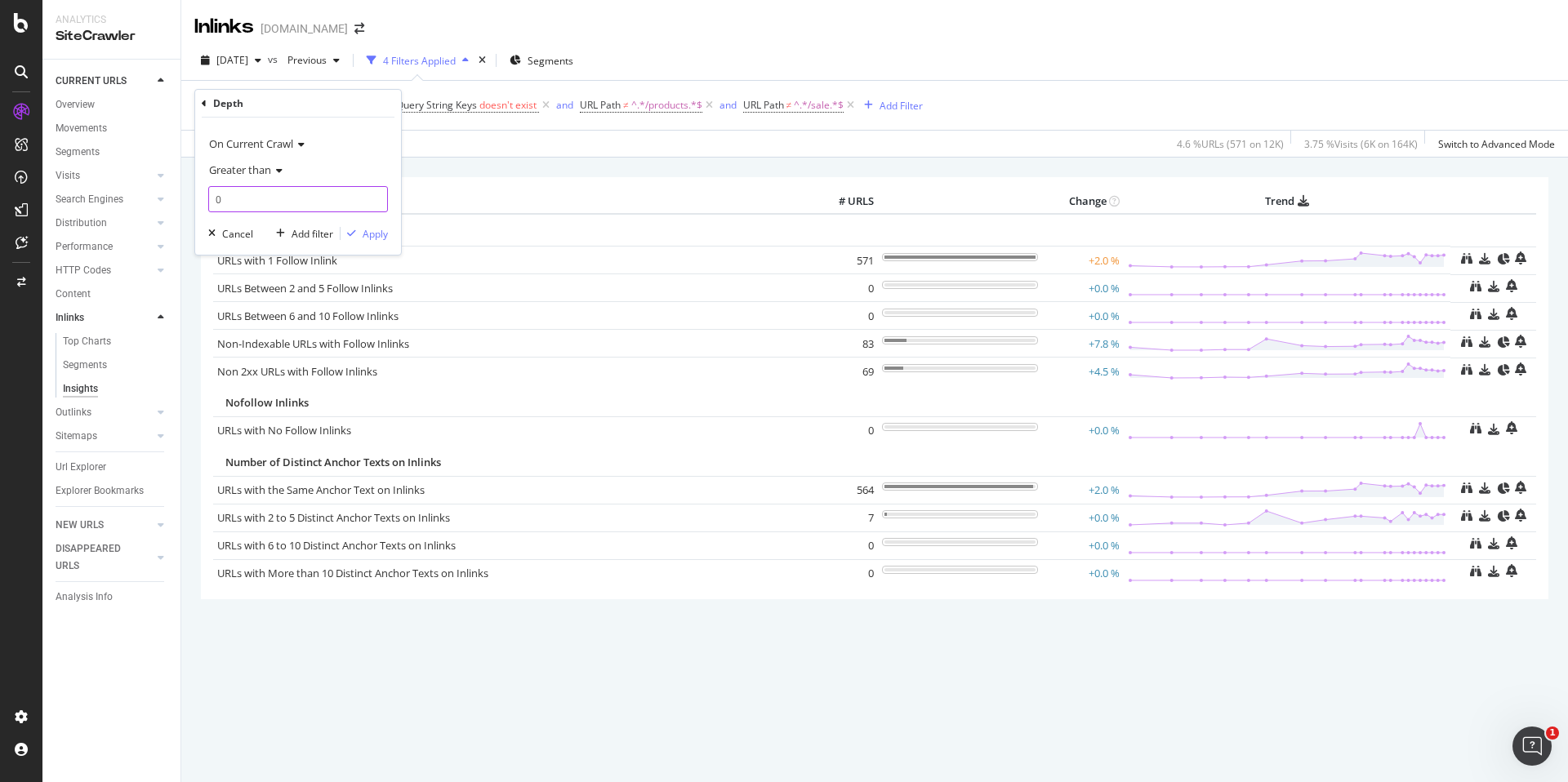
click at [375, 200] on input "0" at bounding box center [298, 199] width 180 height 26
click at [375, 200] on input "-1" at bounding box center [298, 199] width 180 height 26
click at [375, 200] on input "-2" at bounding box center [298, 199] width 180 height 26
click at [375, 196] on input "-1" at bounding box center [298, 199] width 180 height 26
click at [375, 196] on input "0" at bounding box center [298, 199] width 180 height 26
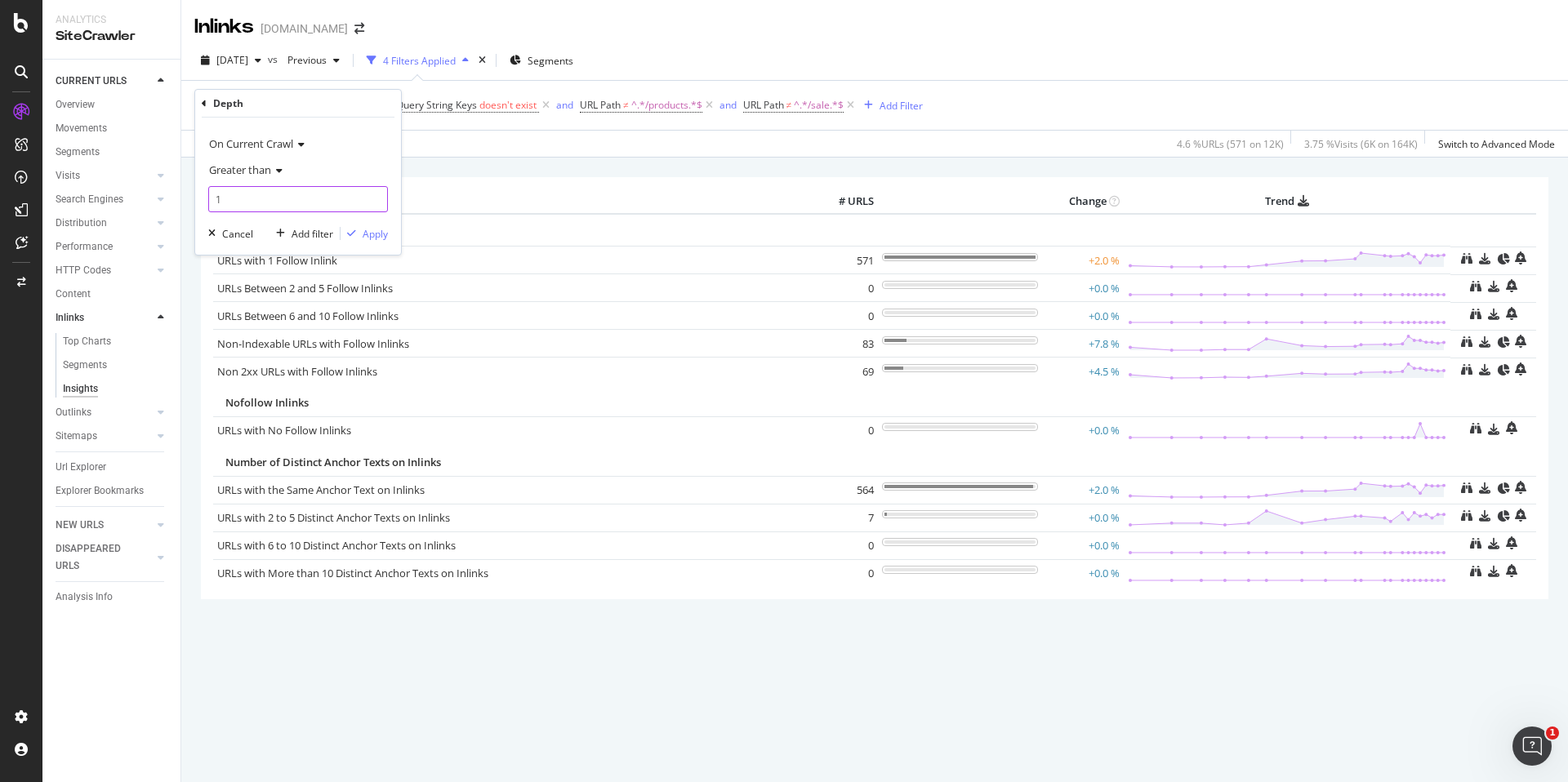
click at [375, 196] on input "1" at bounding box center [298, 199] width 180 height 26
click at [375, 196] on input "2" at bounding box center [298, 199] width 180 height 26
click at [375, 196] on input "3" at bounding box center [298, 199] width 180 height 26
type input "4"
click at [375, 196] on input "4" at bounding box center [298, 199] width 180 height 26
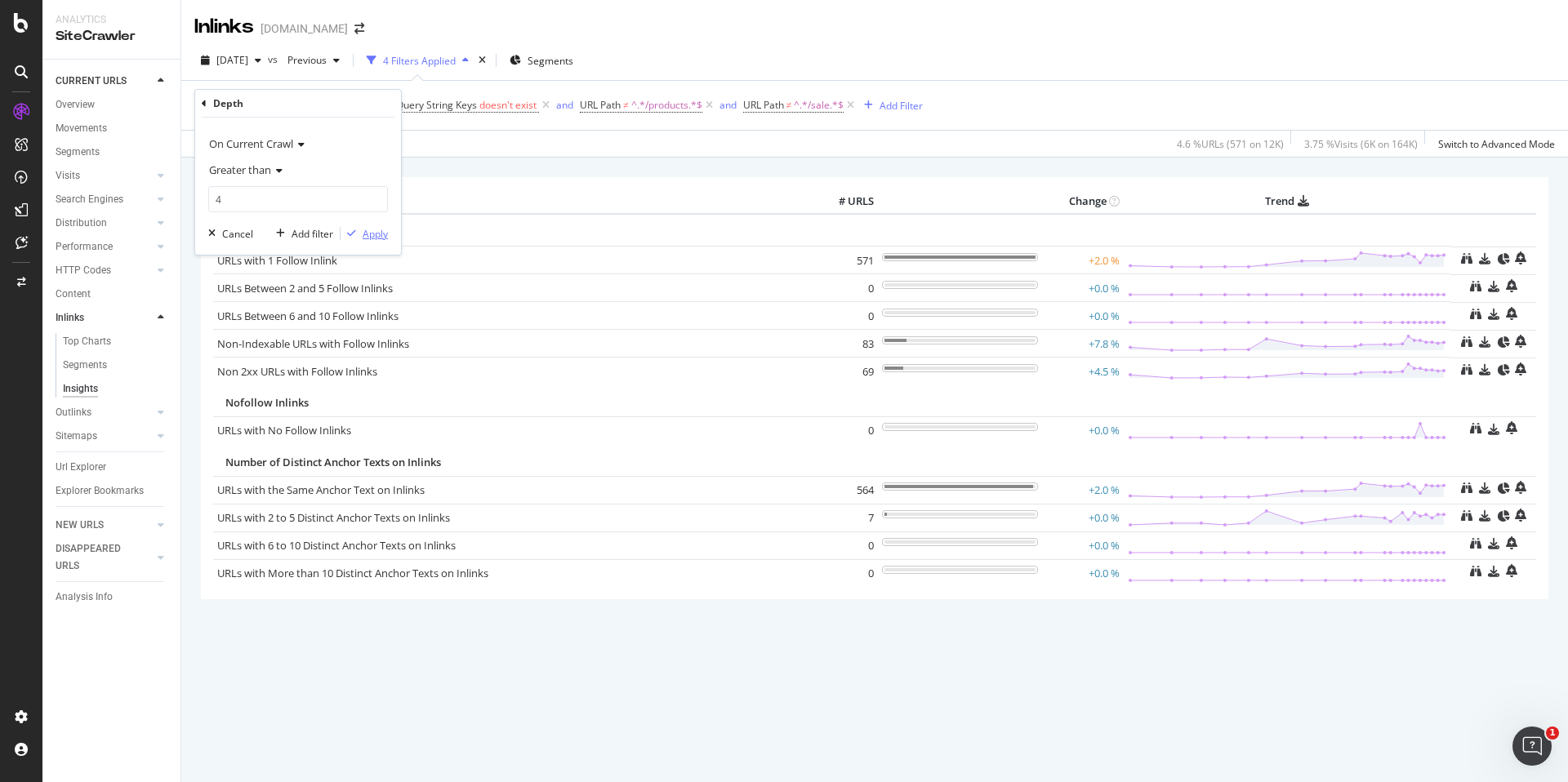
click at [380, 229] on div "Apply" at bounding box center [374, 234] width 25 height 14
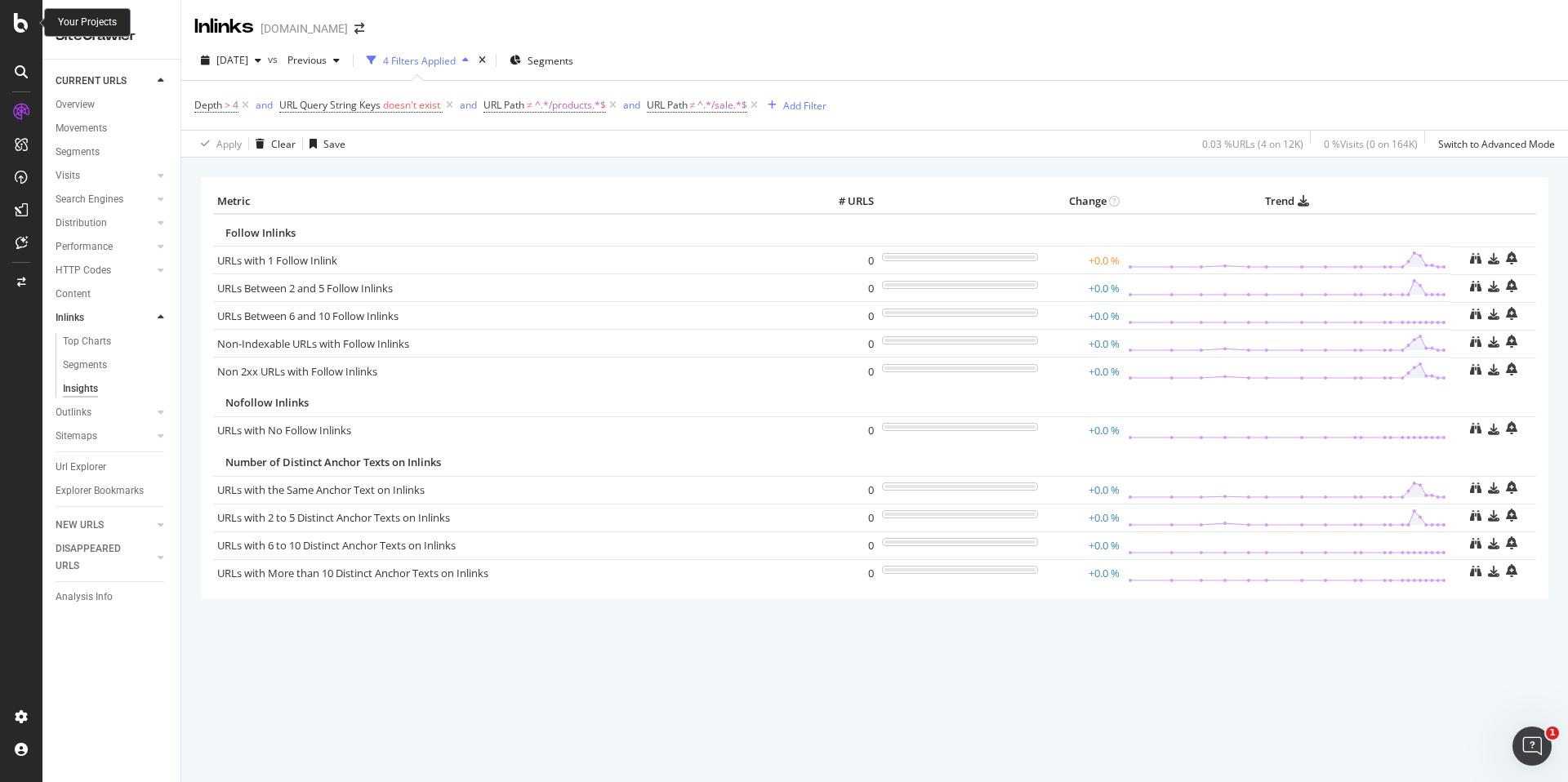
click at [23, 24] on icon at bounding box center [21, 22] width 15 height 20
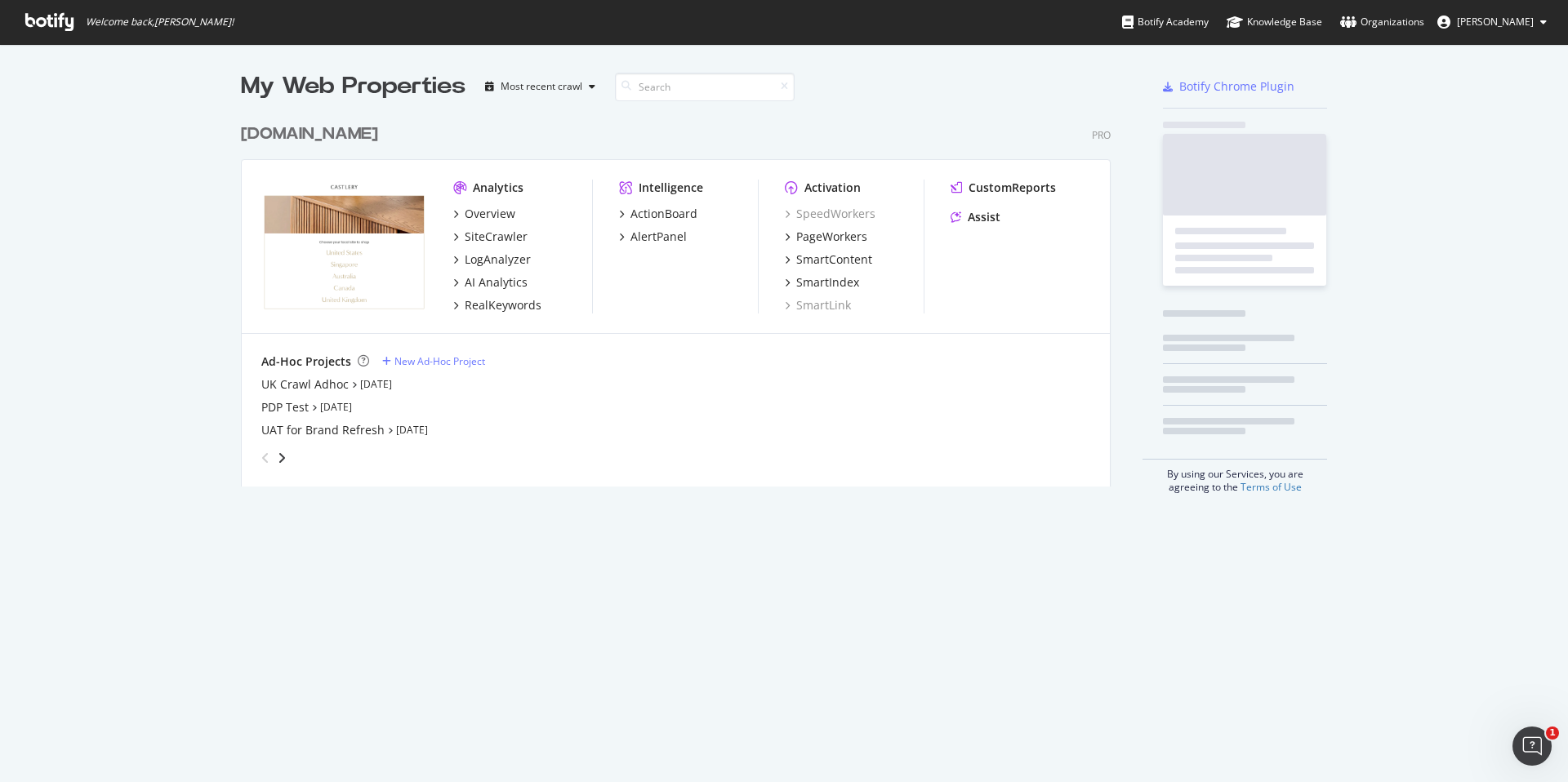
scroll to position [782, 1568]
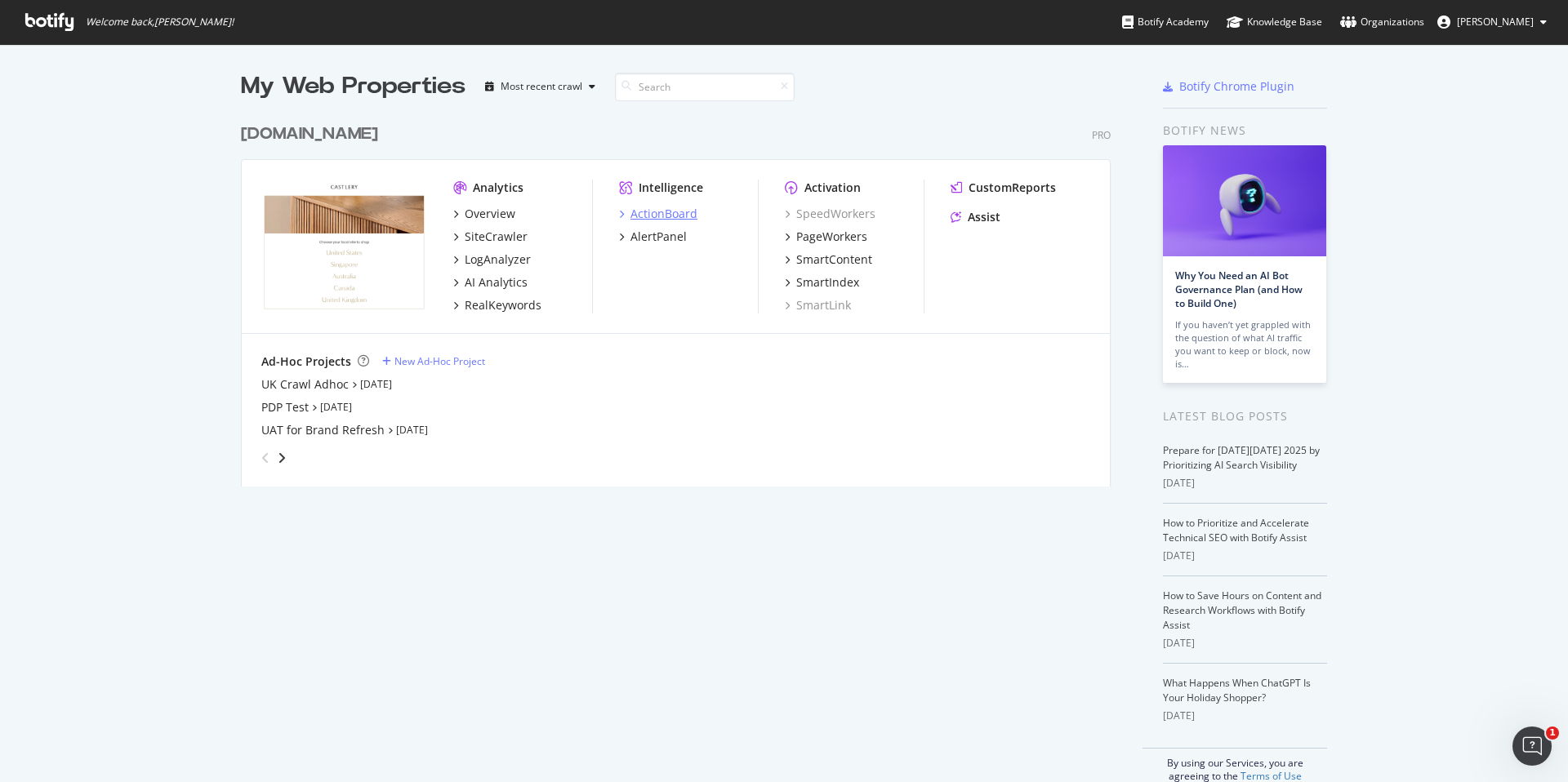
click at [649, 210] on div "ActionBoard" at bounding box center [664, 214] width 67 height 17
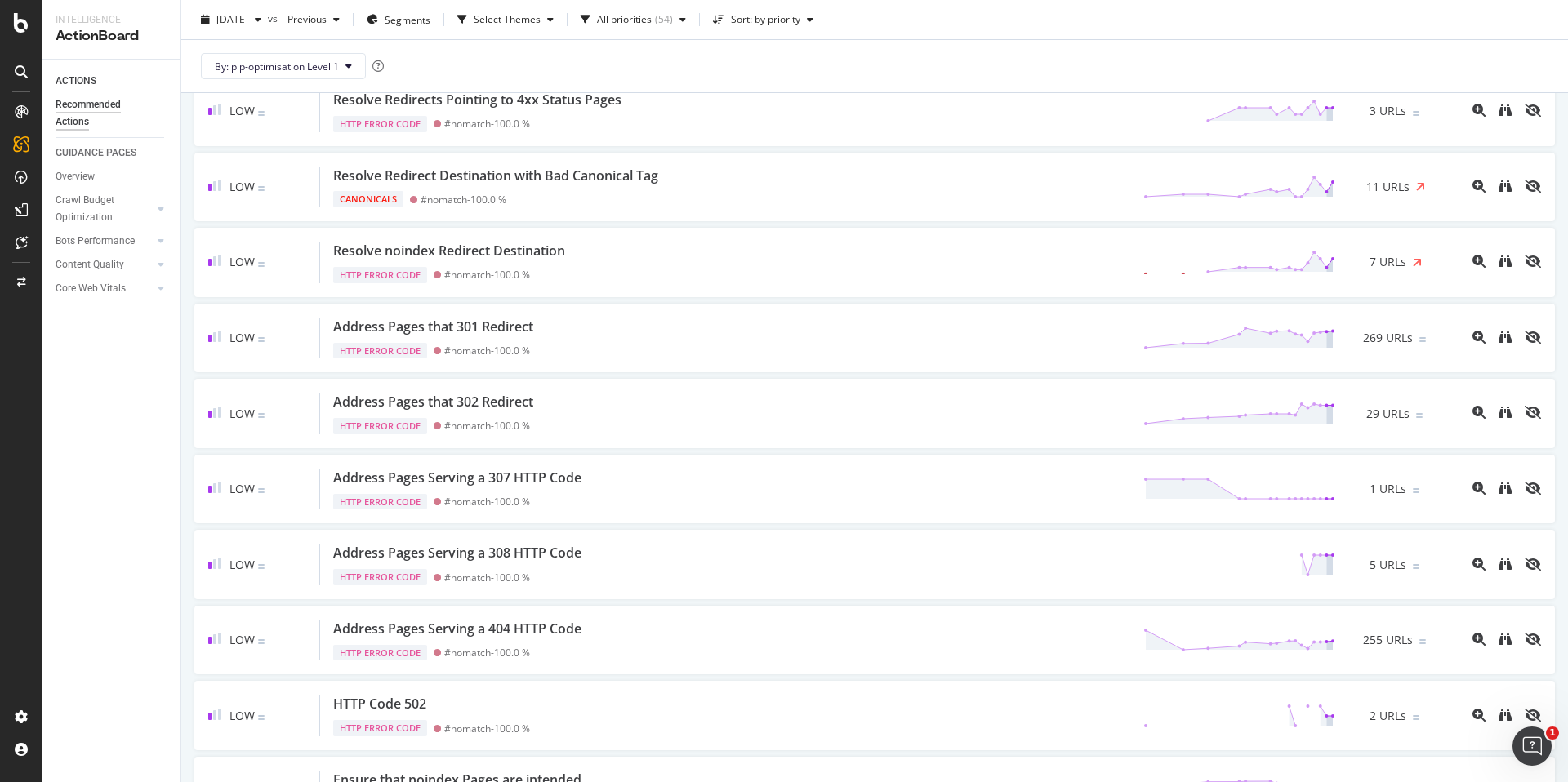
scroll to position [2977, 0]
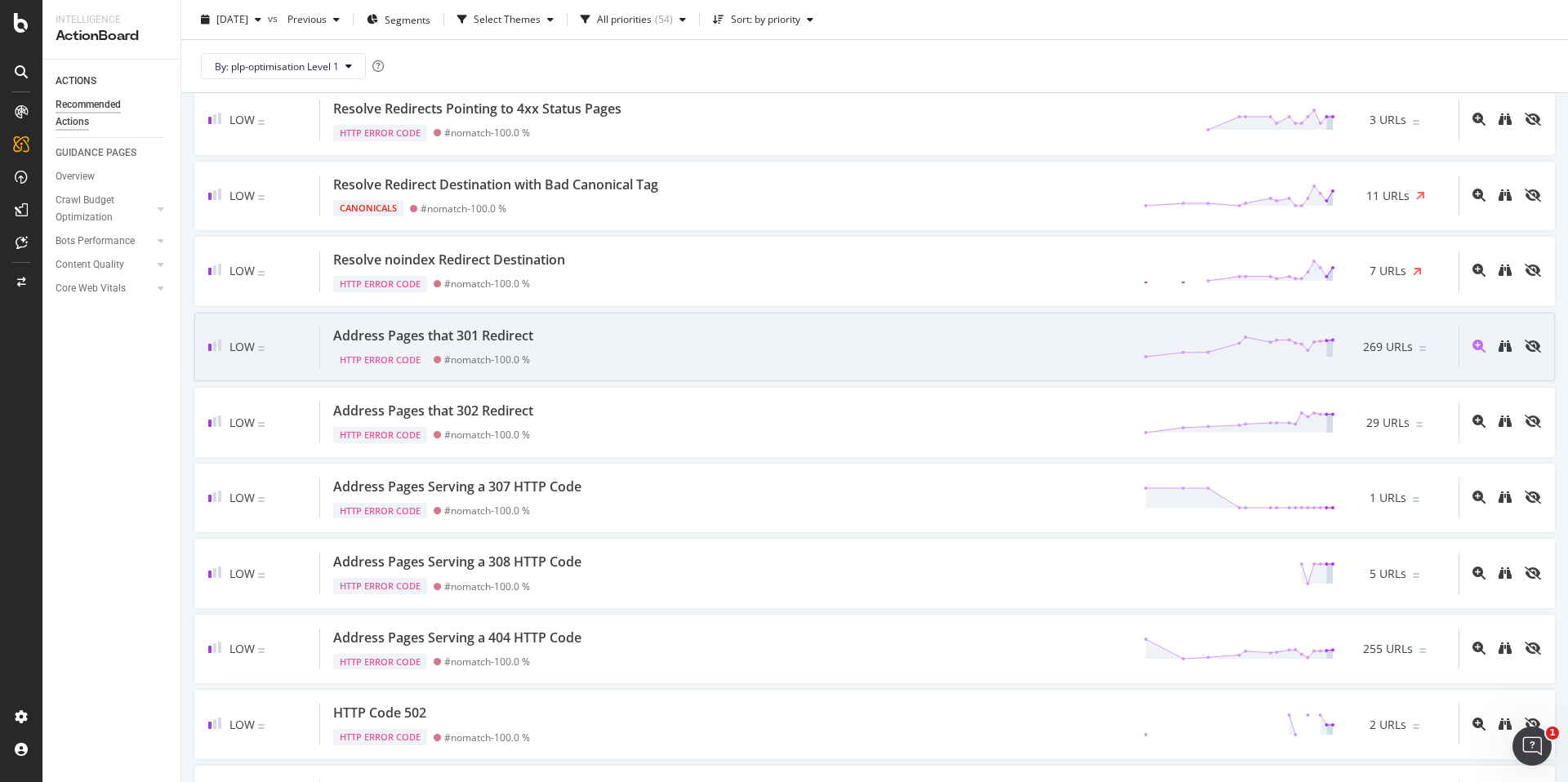
click at [723, 373] on div "Low Address Pages that 301 Redirect HTTP Error Code #nomatch - 100.0 % 269 URLs" at bounding box center [874, 347] width 1360 height 70
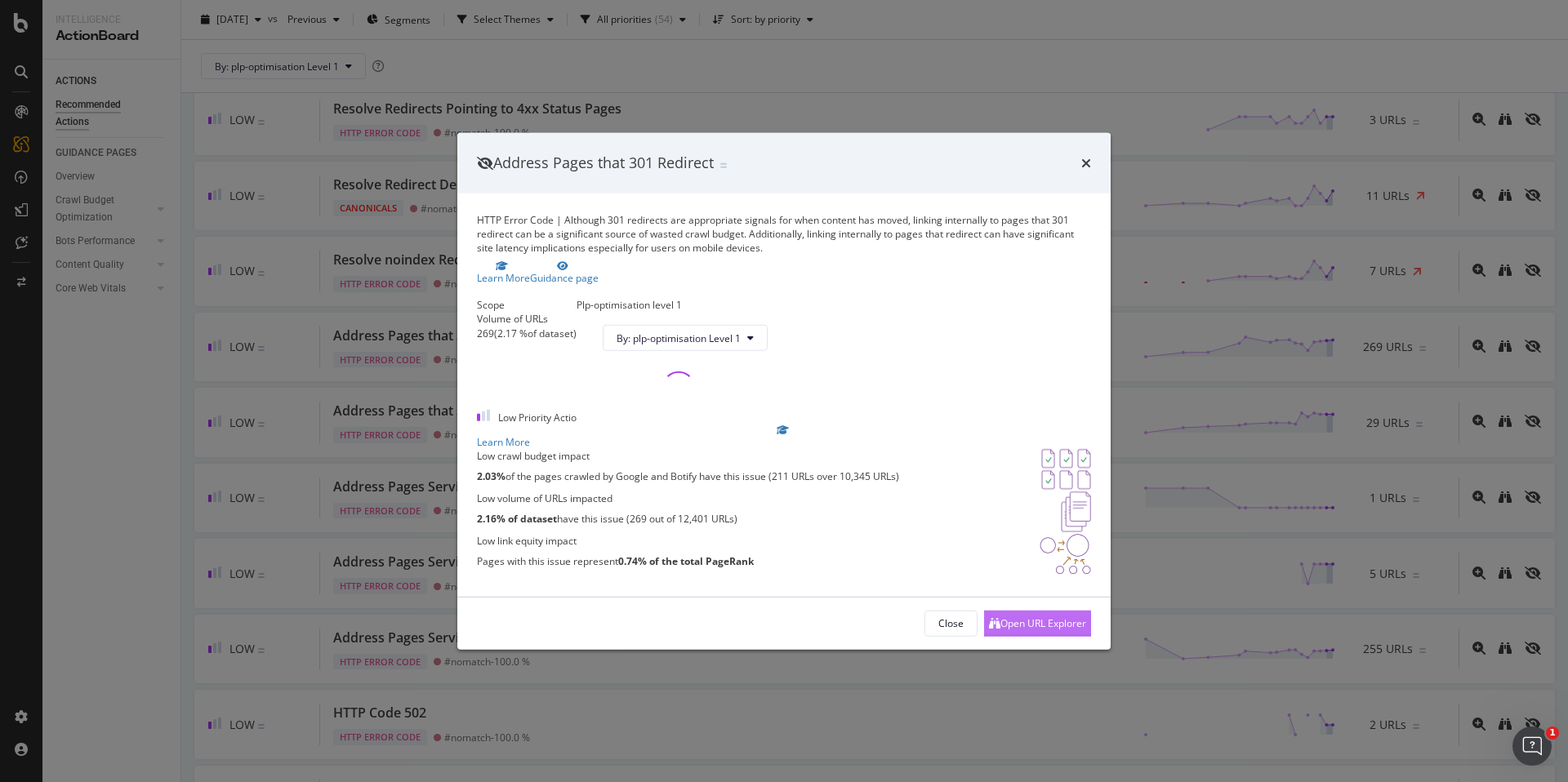
click at [999, 635] on div "Open URL Explorer" at bounding box center [1037, 623] width 97 height 24
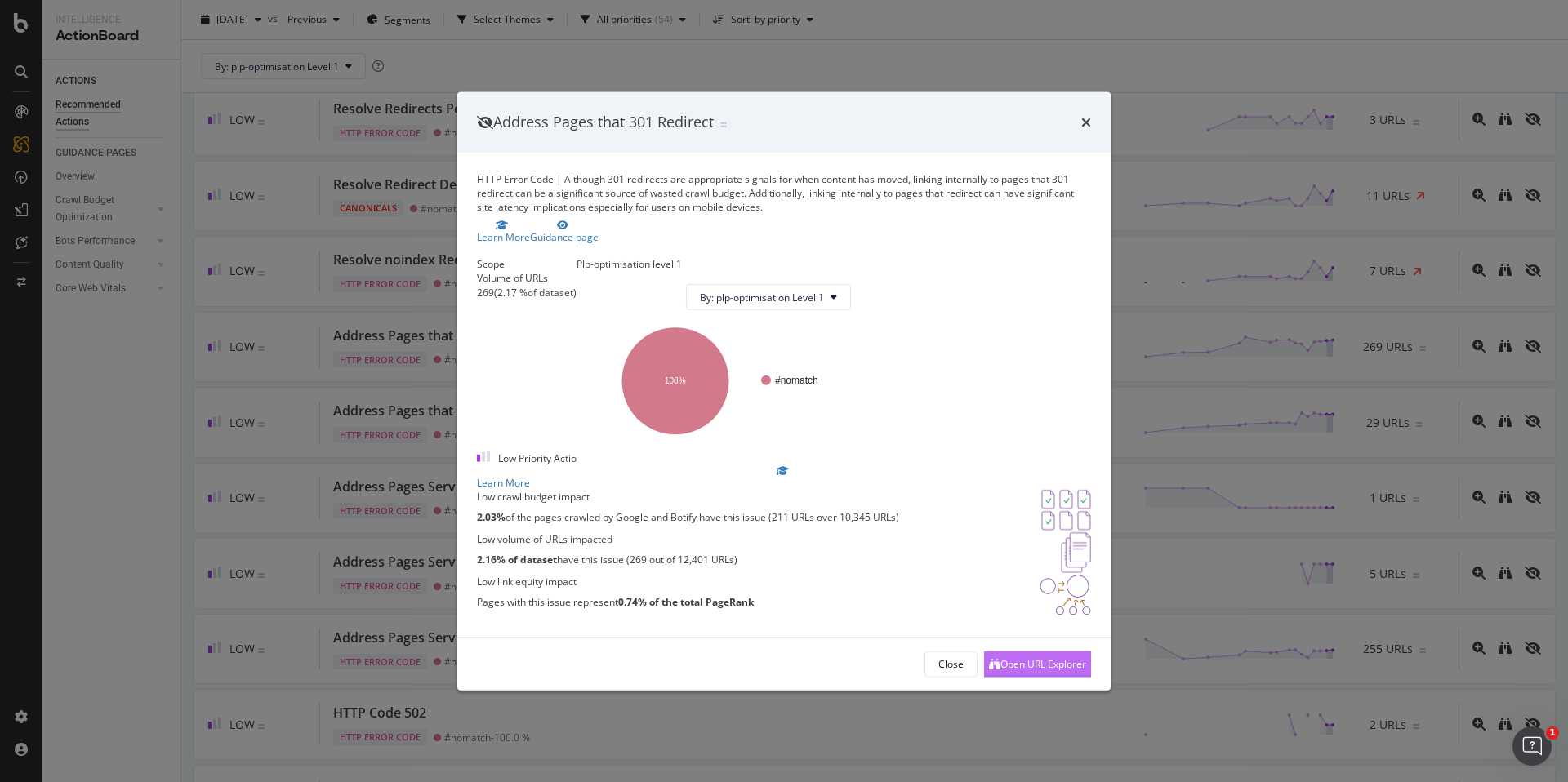
scroll to position [2977, 0]
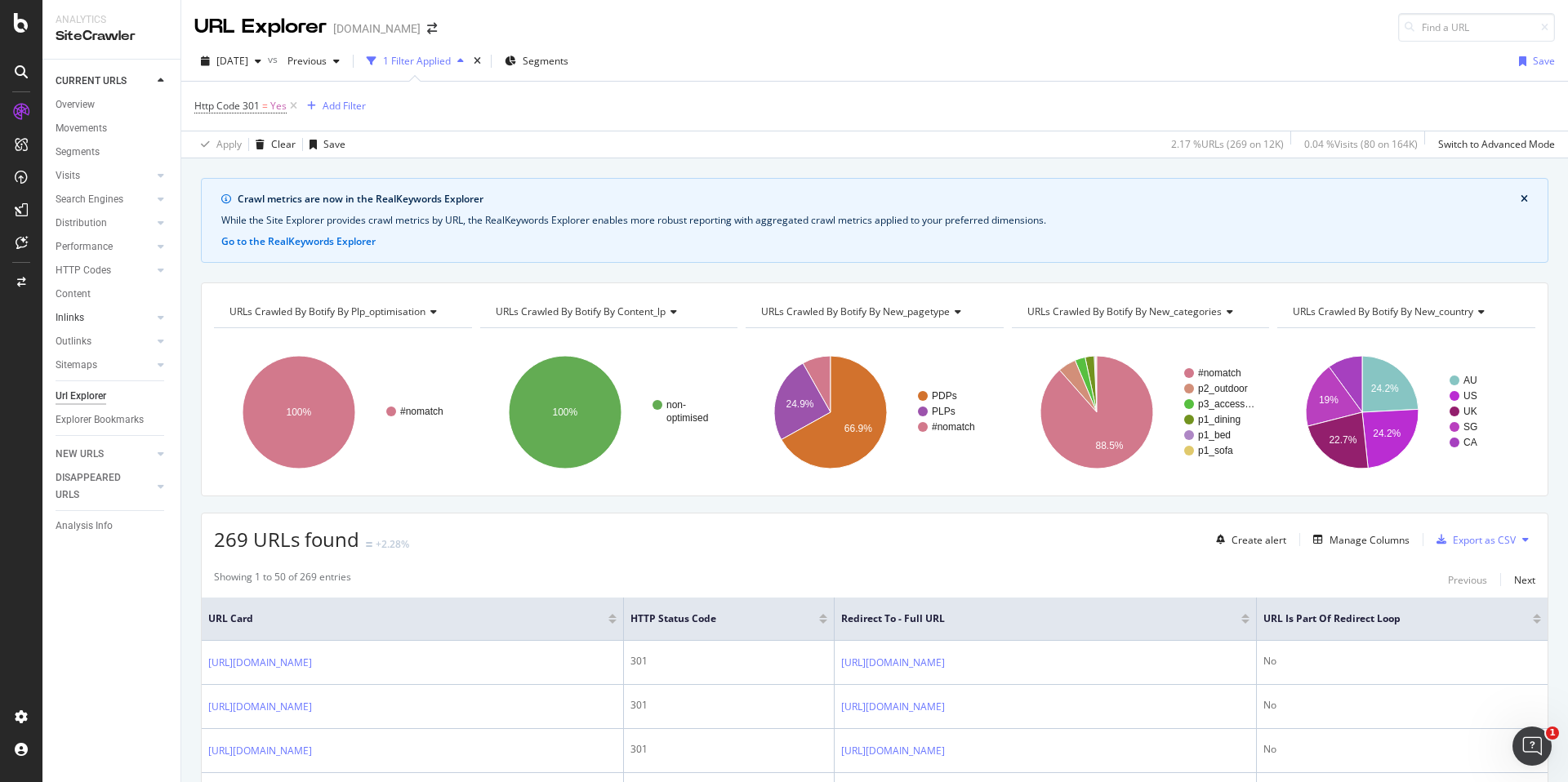
click at [121, 322] on link "Inlinks" at bounding box center [104, 317] width 97 height 17
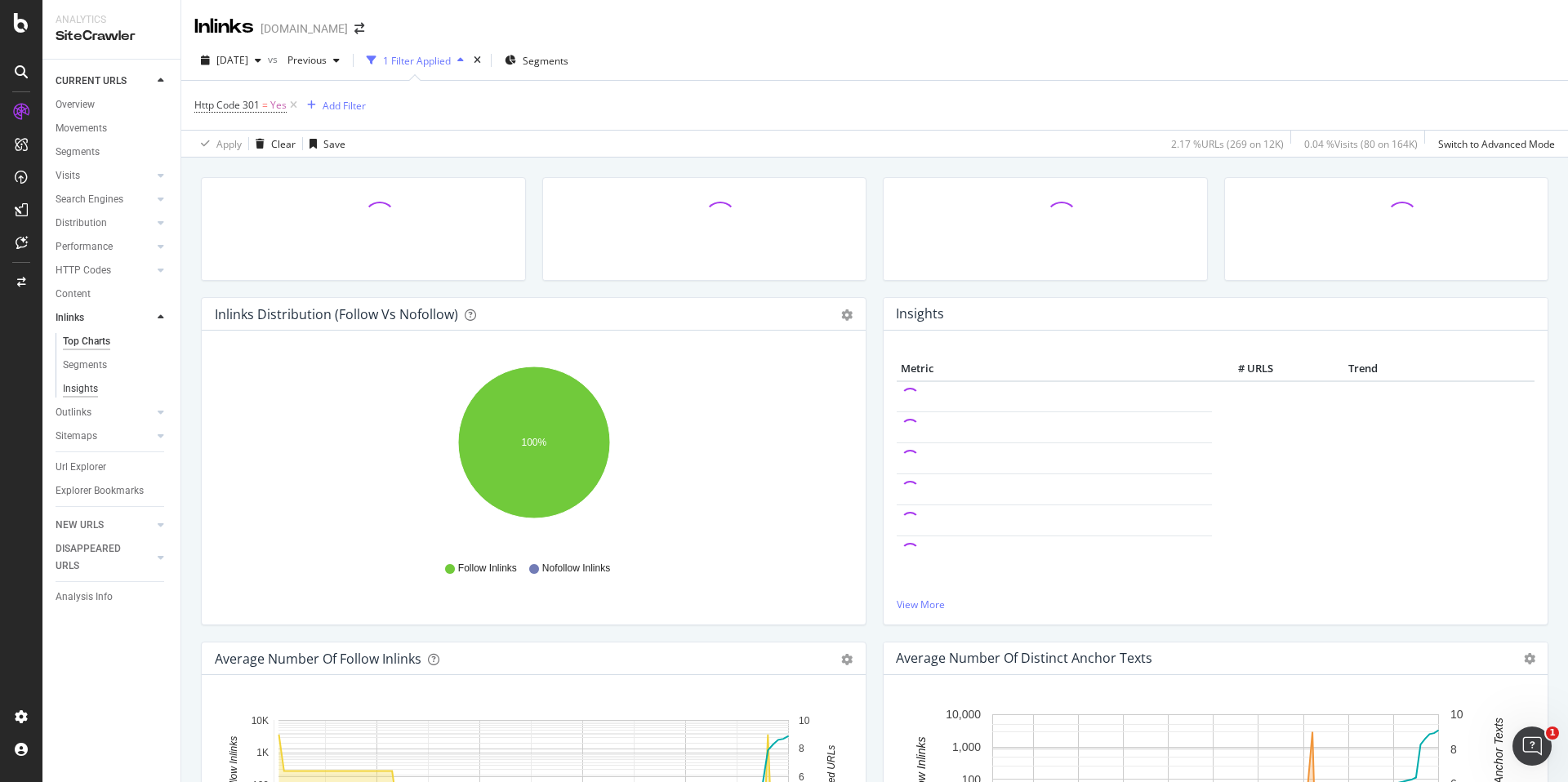
click at [93, 386] on div "Insights" at bounding box center [81, 389] width 35 height 17
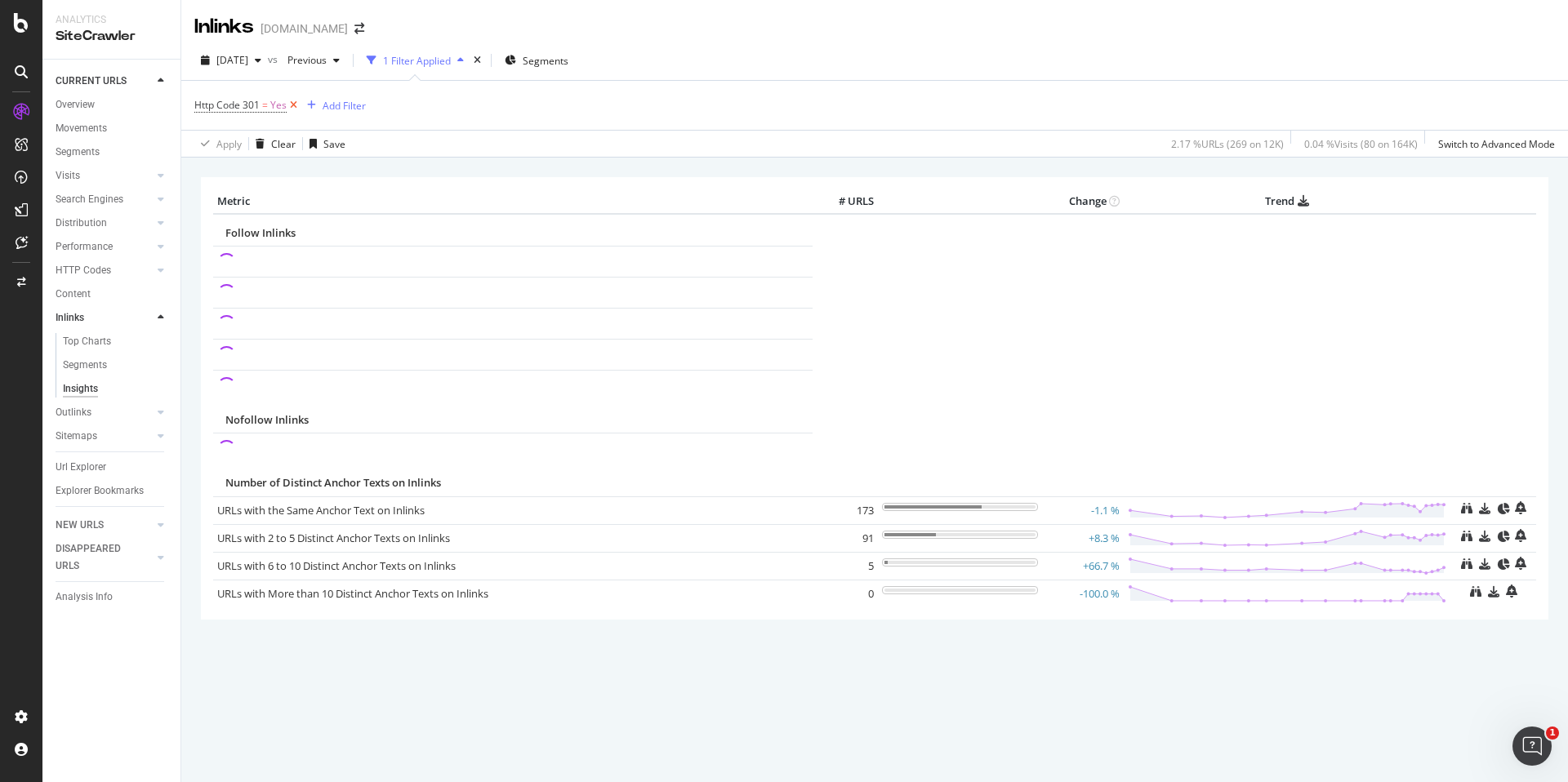
click at [299, 103] on icon at bounding box center [293, 105] width 14 height 17
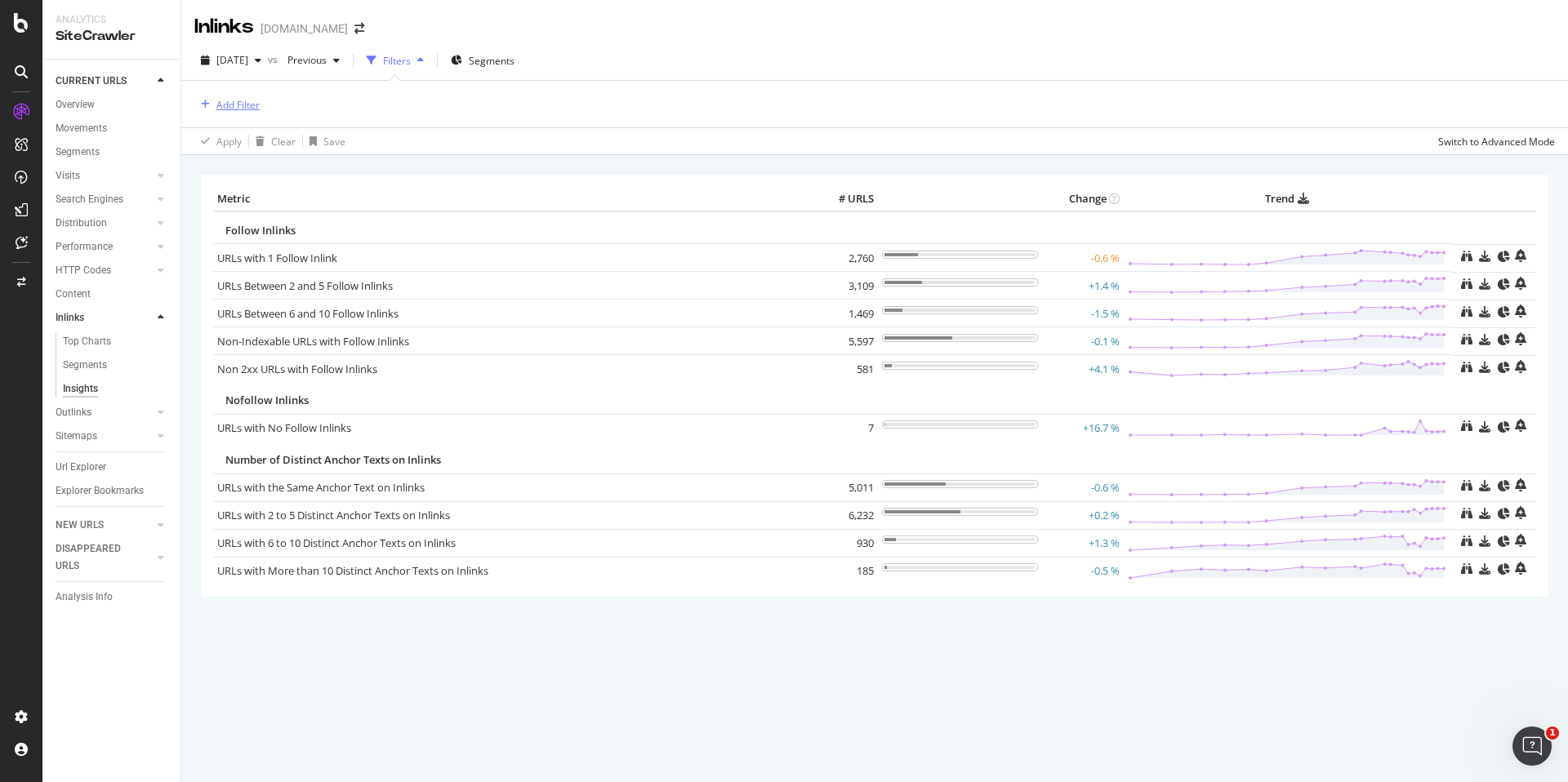
click at [229, 104] on div "Add Filter" at bounding box center [237, 104] width 43 height 14
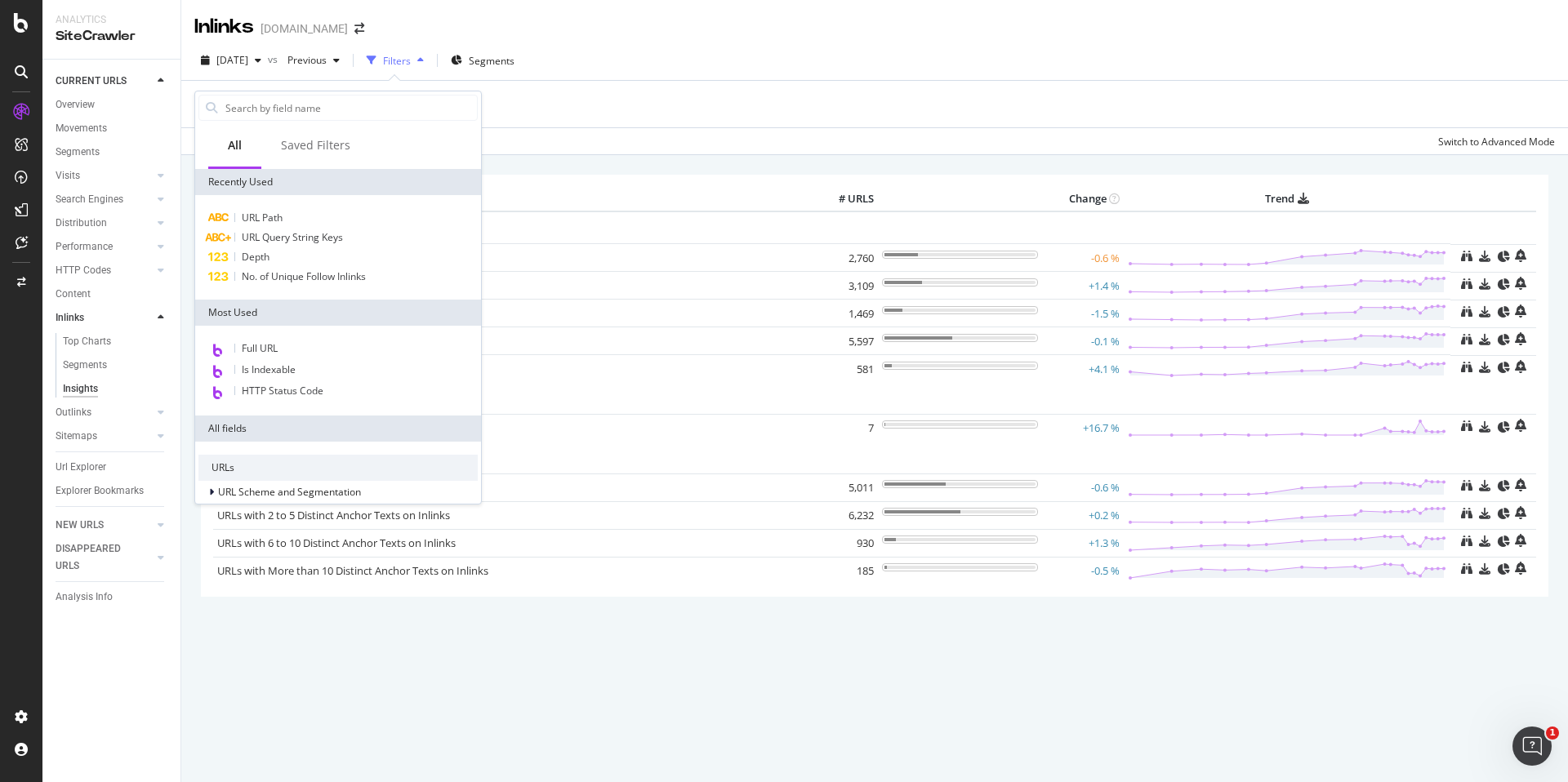
click at [229, 104] on input "text" at bounding box center [350, 108] width 253 height 24
click at [306, 262] on div "Depth" at bounding box center [338, 257] width 279 height 20
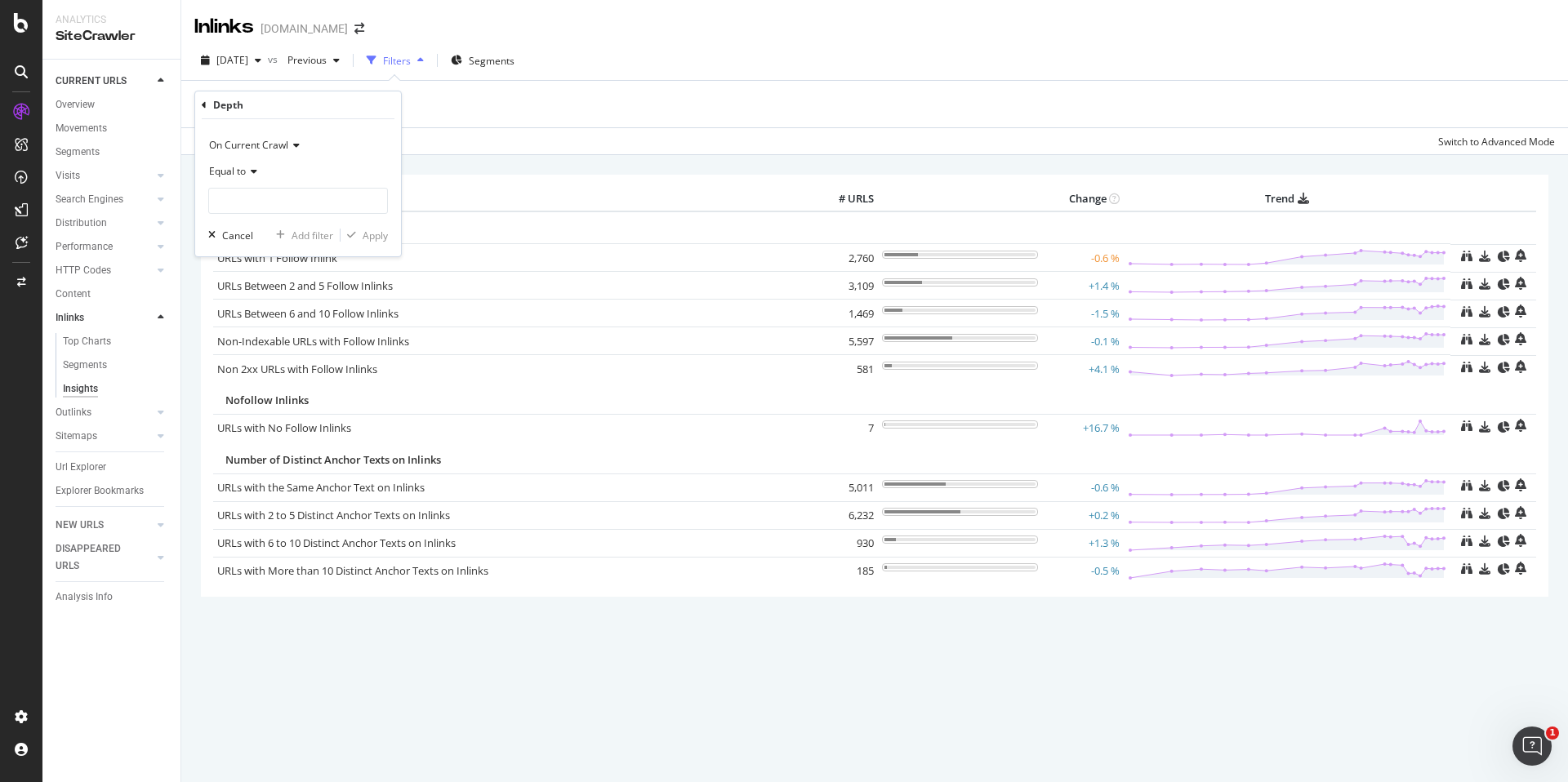
click at [243, 173] on span "Equal to" at bounding box center [227, 170] width 36 height 14
click at [296, 302] on div "Greater than or equal to" at bounding box center [300, 311] width 175 height 21
click at [255, 149] on span "On Current Crawl" at bounding box center [249, 144] width 79 height 14
click at [273, 126] on div "On Current Crawl Greater than or equal to Cancel Add filter Apply" at bounding box center [298, 187] width 206 height 137
click at [311, 169] on span "Greater than or equal to" at bounding box center [264, 170] width 110 height 14
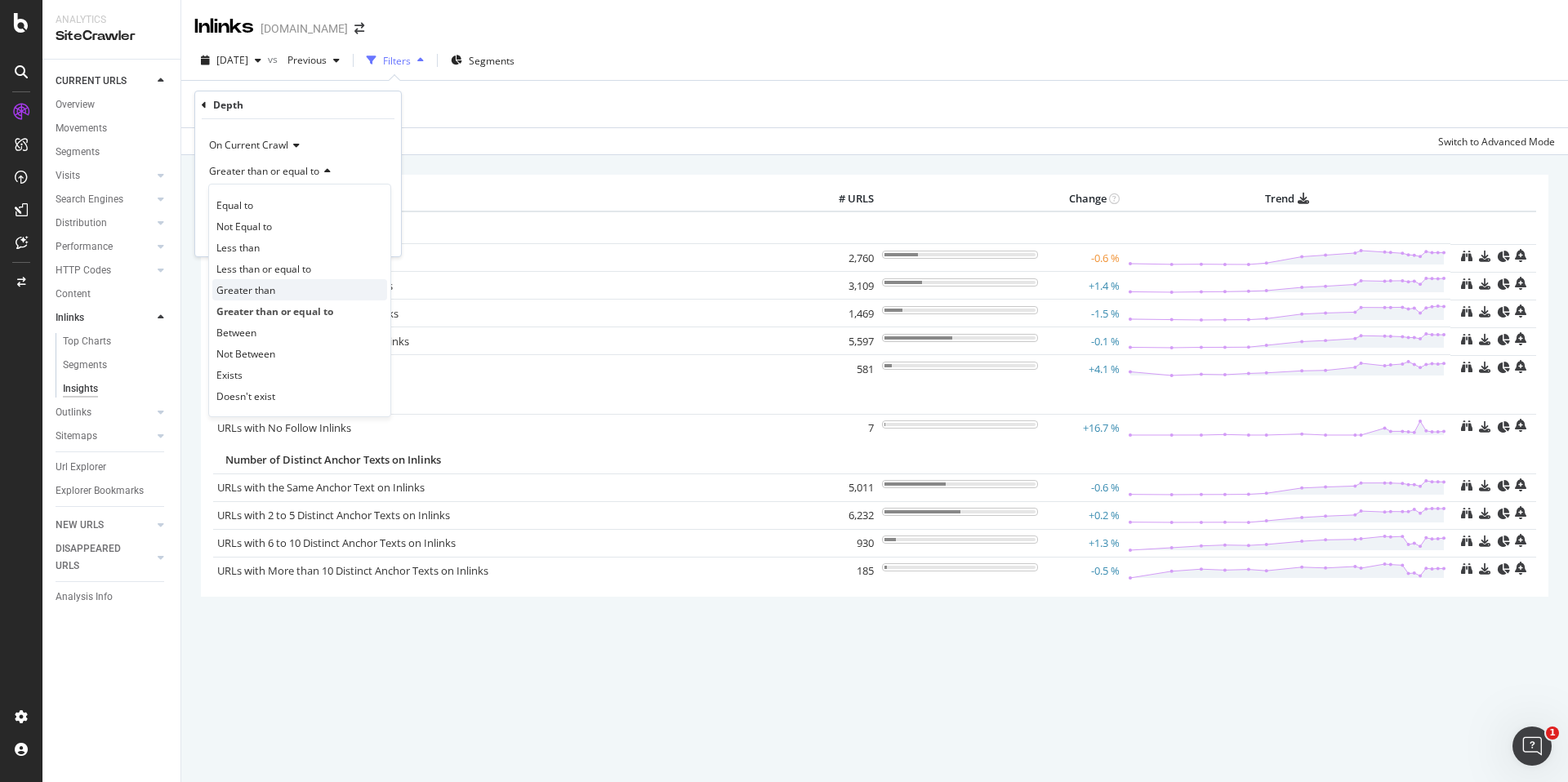
click at [307, 289] on div "Greater than" at bounding box center [300, 290] width 175 height 21
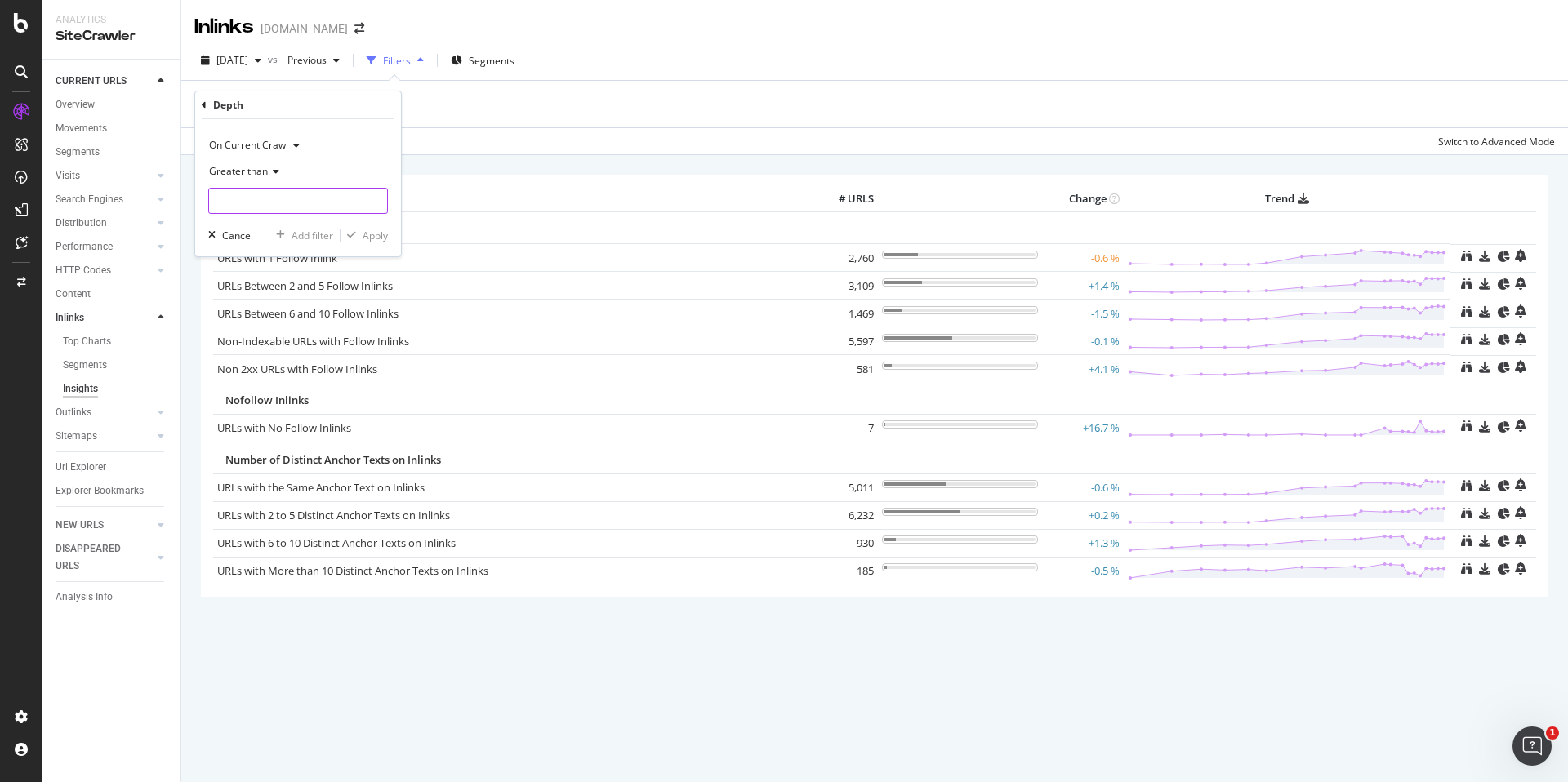
click at [289, 205] on input "number" at bounding box center [298, 201] width 180 height 26
type input "4"
click at [375, 244] on div "On Current Crawl Greater than 4 Cancel Add filter Apply" at bounding box center [298, 187] width 206 height 137
click at [372, 240] on div "Apply" at bounding box center [374, 236] width 25 height 14
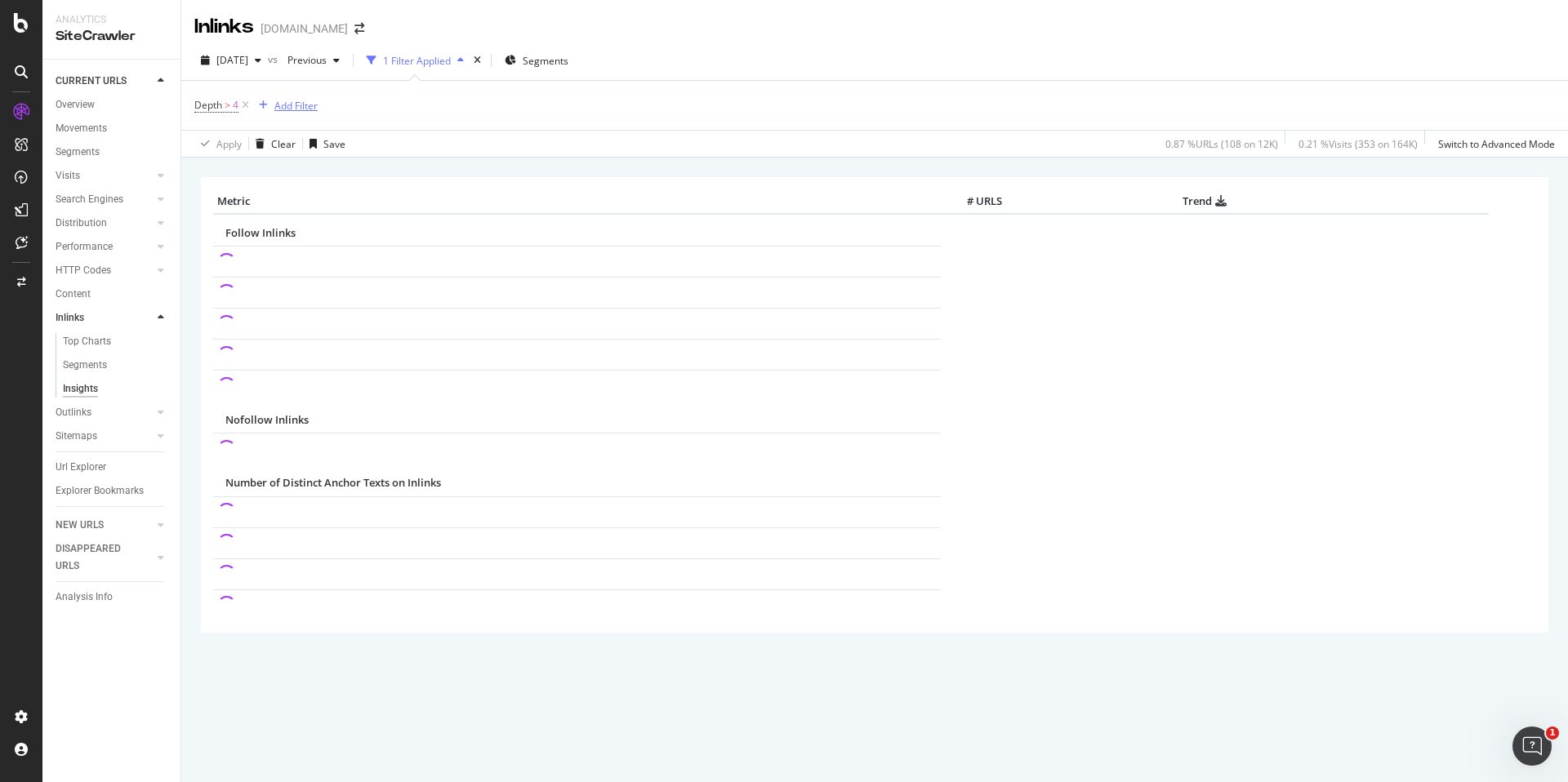
click at [287, 112] on div "Add Filter" at bounding box center [296, 105] width 43 height 14
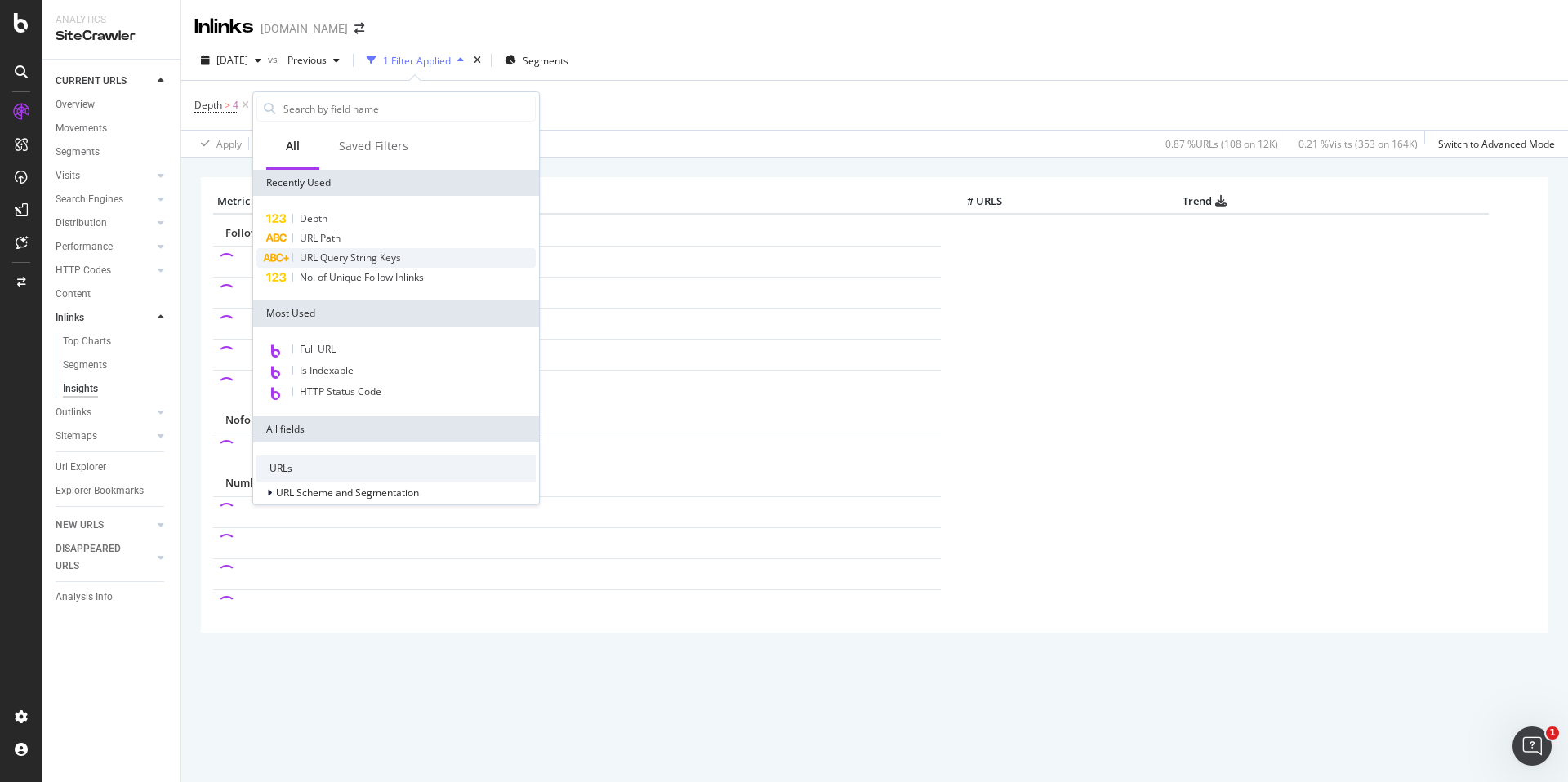
click at [382, 256] on span "URL Query String Keys" at bounding box center [350, 257] width 101 height 14
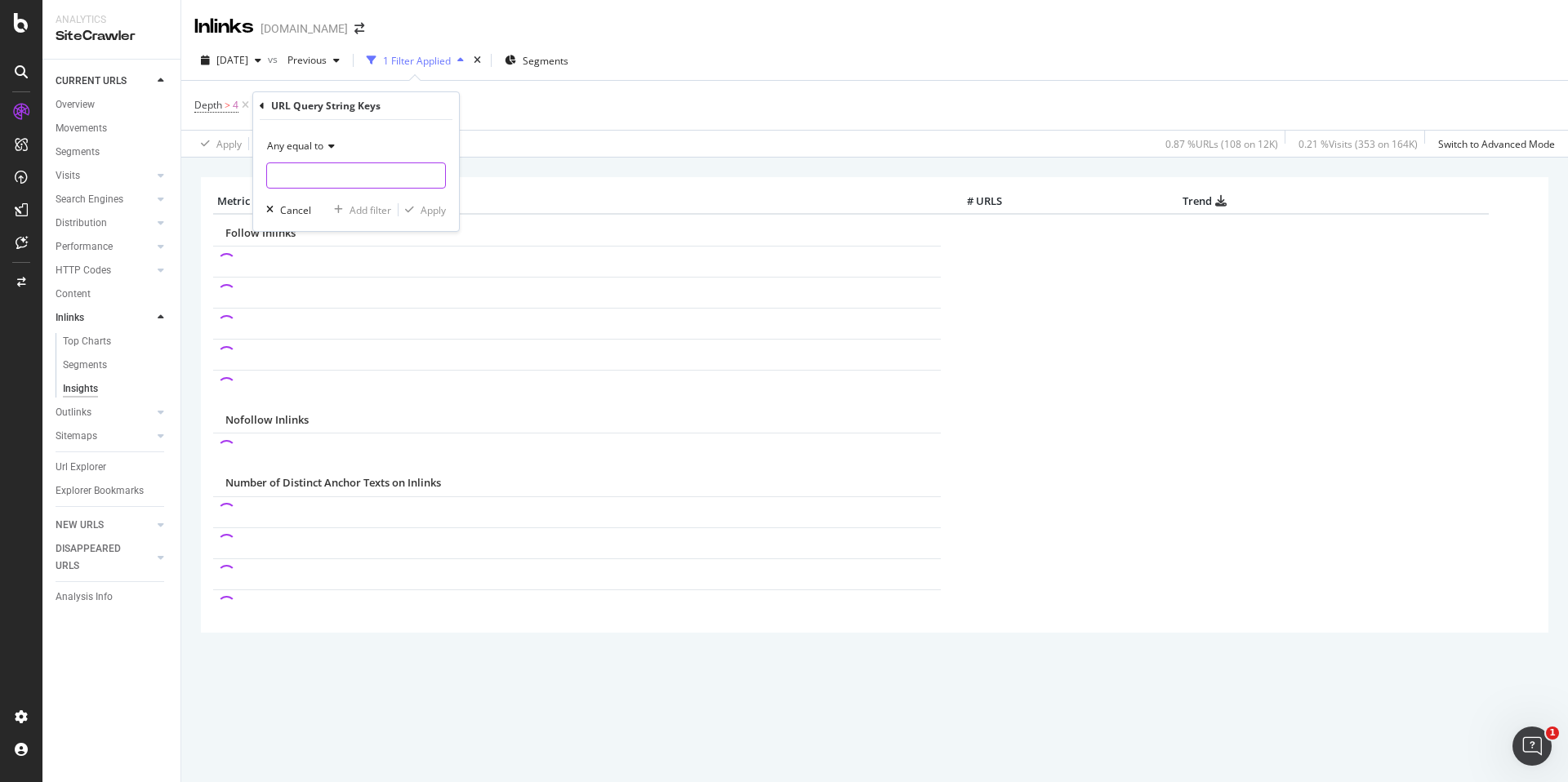
click at [355, 174] on input "text" at bounding box center [356, 176] width 178 height 26
click at [316, 149] on span "Any equal to" at bounding box center [295, 145] width 57 height 14
click at [319, 149] on span "Any equal to" at bounding box center [295, 145] width 57 height 14
click at [362, 410] on div "Doesn't exist" at bounding box center [358, 412] width 175 height 21
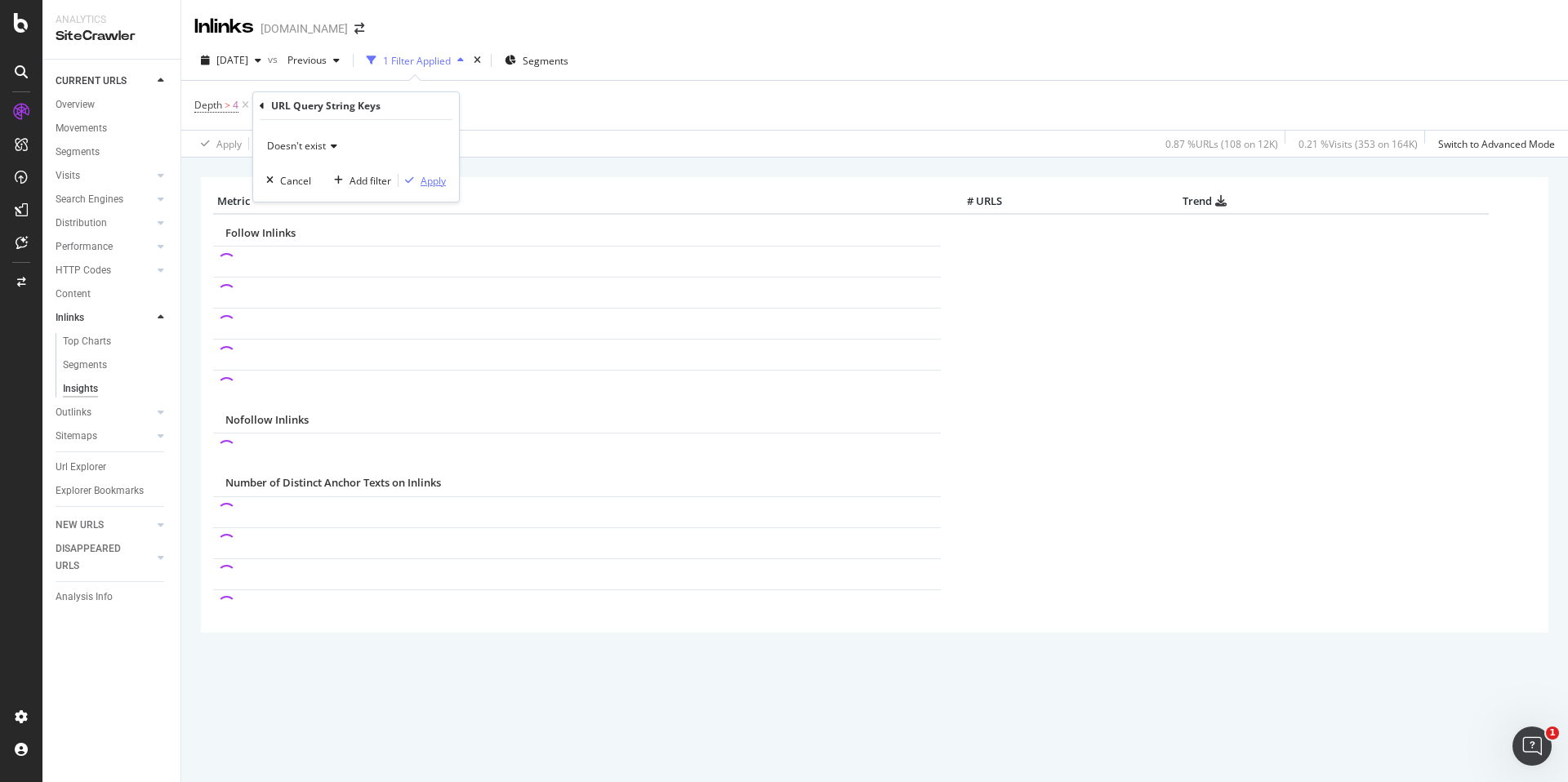
click at [423, 176] on div "Apply" at bounding box center [433, 181] width 25 height 14
click at [491, 108] on div "Add Filter" at bounding box center [500, 105] width 43 height 14
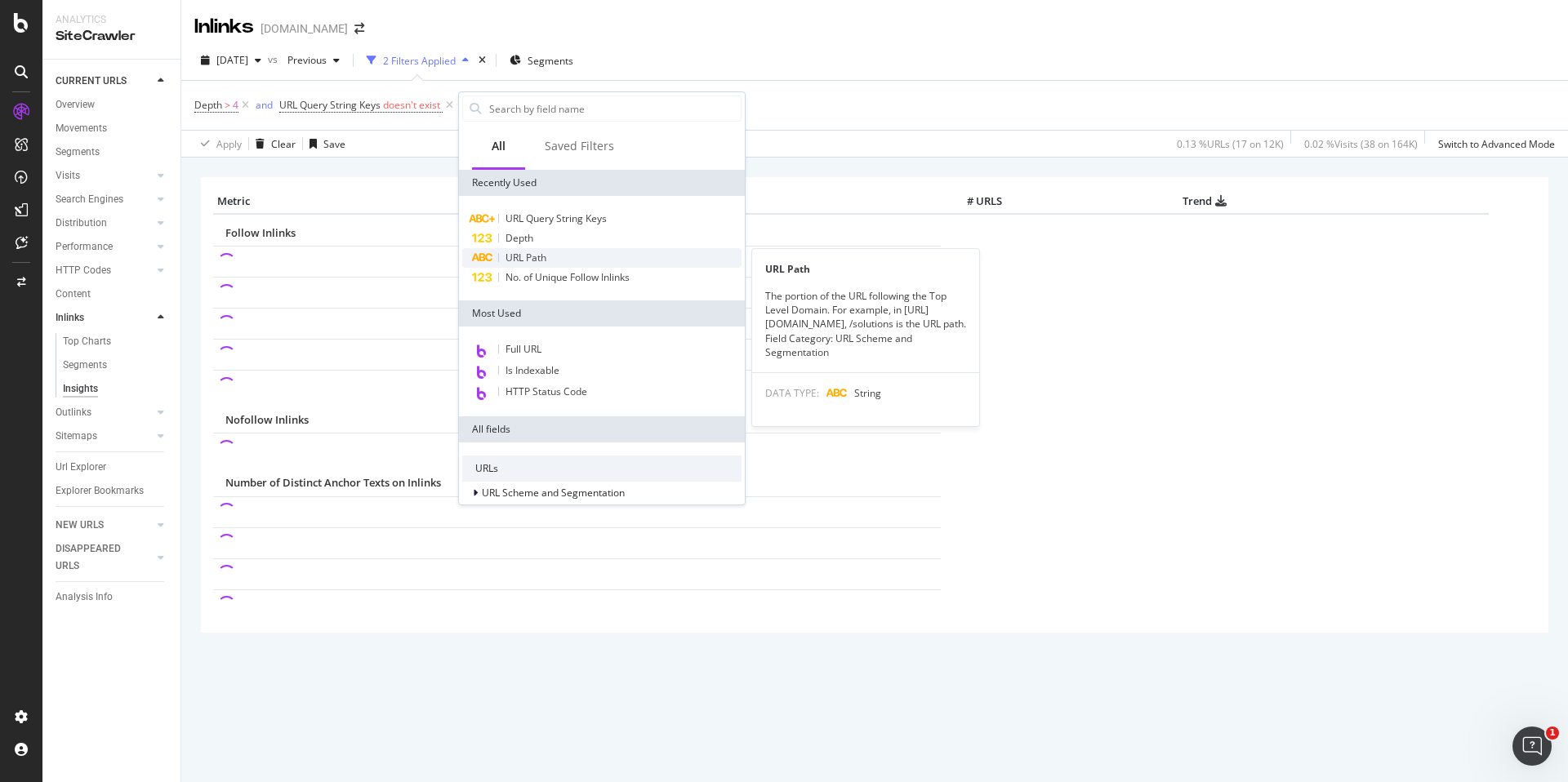
click at [527, 256] on span "URL Path" at bounding box center [526, 257] width 41 height 14
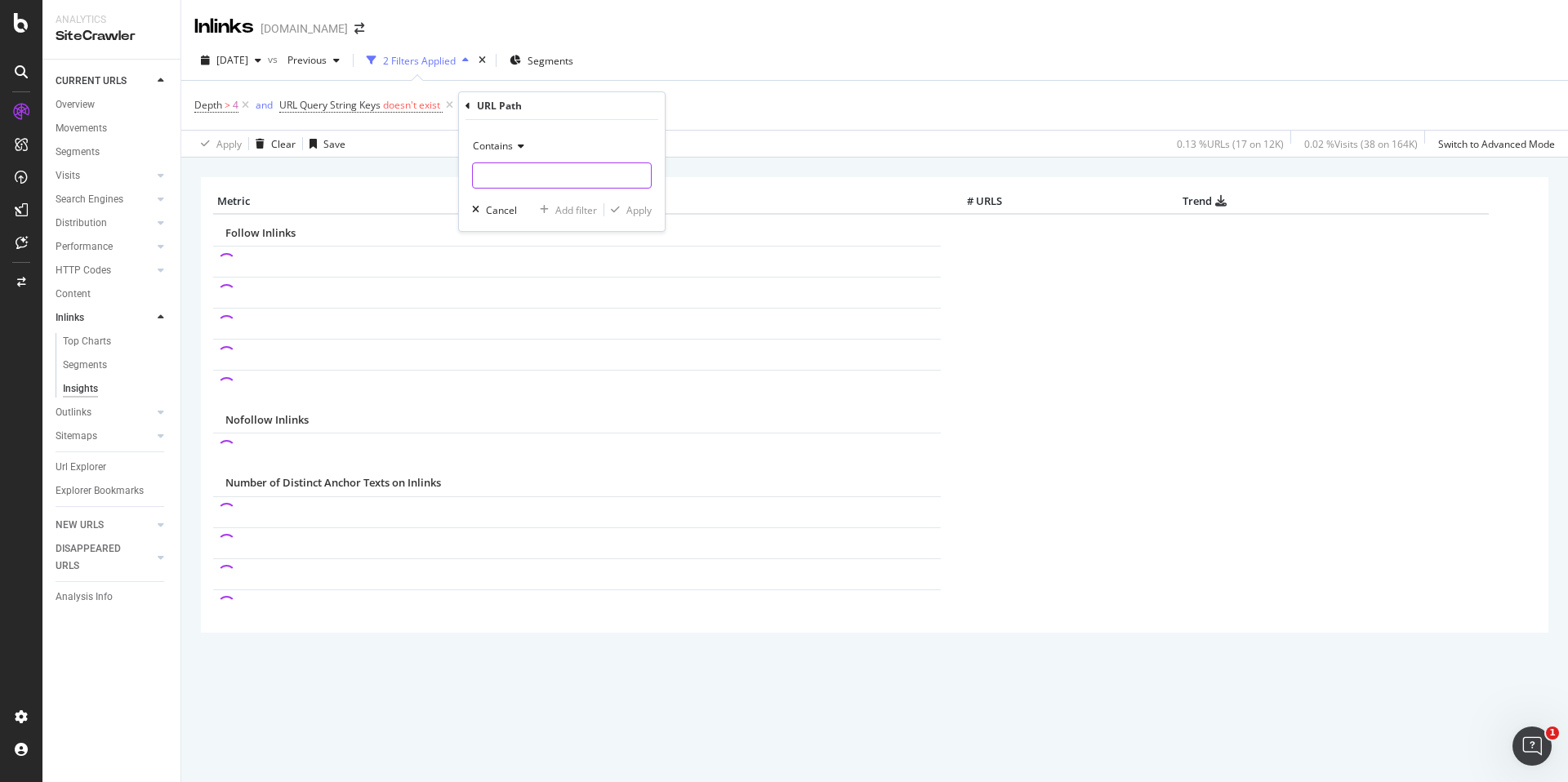
click at [526, 169] on input "text" at bounding box center [561, 176] width 178 height 26
click at [479, 174] on input "products" at bounding box center [550, 176] width 155 height 26
type input "/products"
drag, startPoint x: 634, startPoint y: 205, endPoint x: 614, endPoint y: 131, distance: 76.7
click at [615, 129] on div "Contains /products Cancel Add filter Apply" at bounding box center [561, 175] width 206 height 111
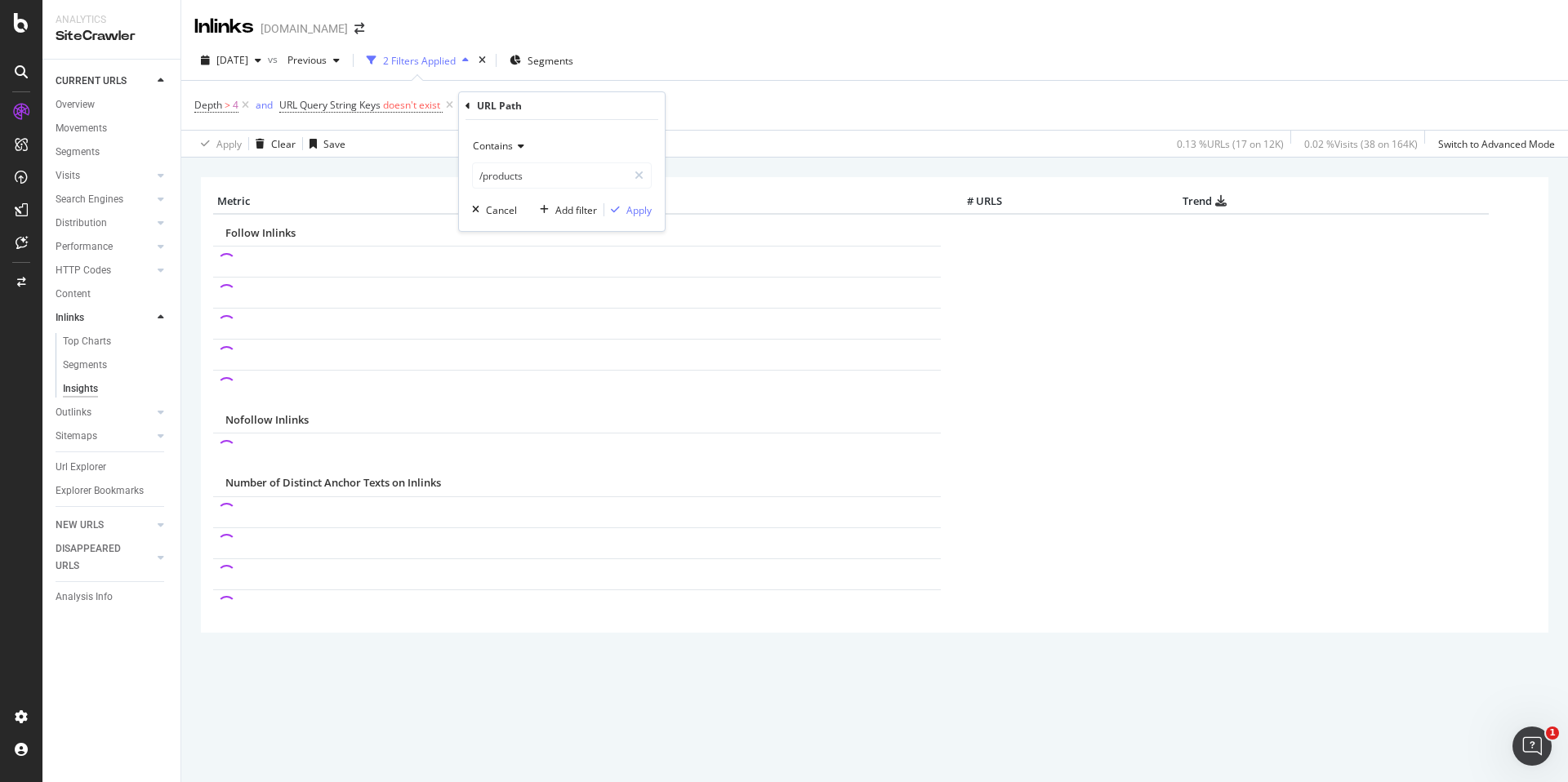
click at [520, 138] on div "Contains" at bounding box center [561, 146] width 180 height 26
click at [533, 322] on span "Doesn't contain" at bounding box center [516, 329] width 71 height 14
click at [635, 209] on div "Apply" at bounding box center [639, 209] width 25 height 14
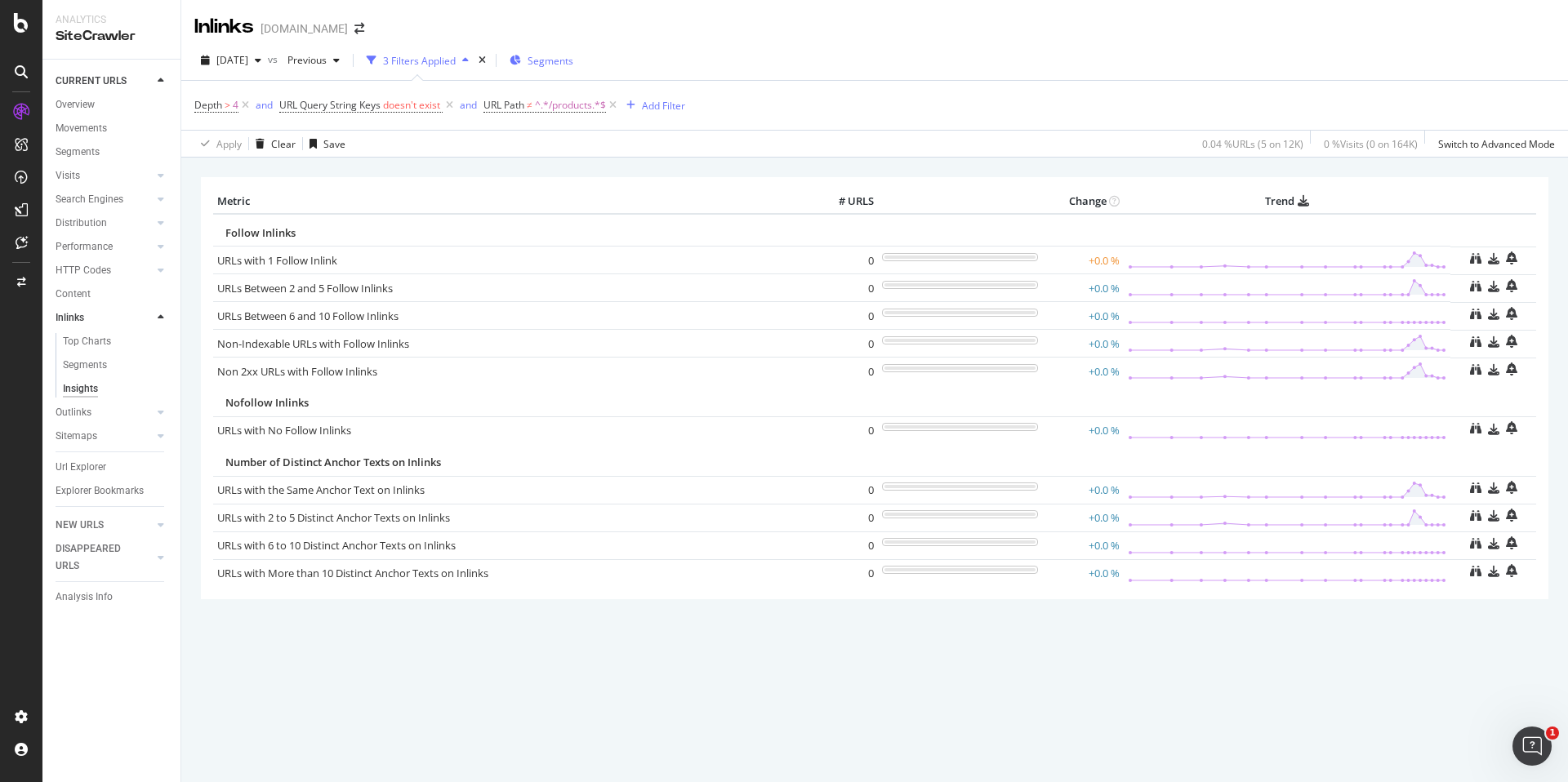
click at [574, 54] on span "Segments" at bounding box center [550, 61] width 46 height 14
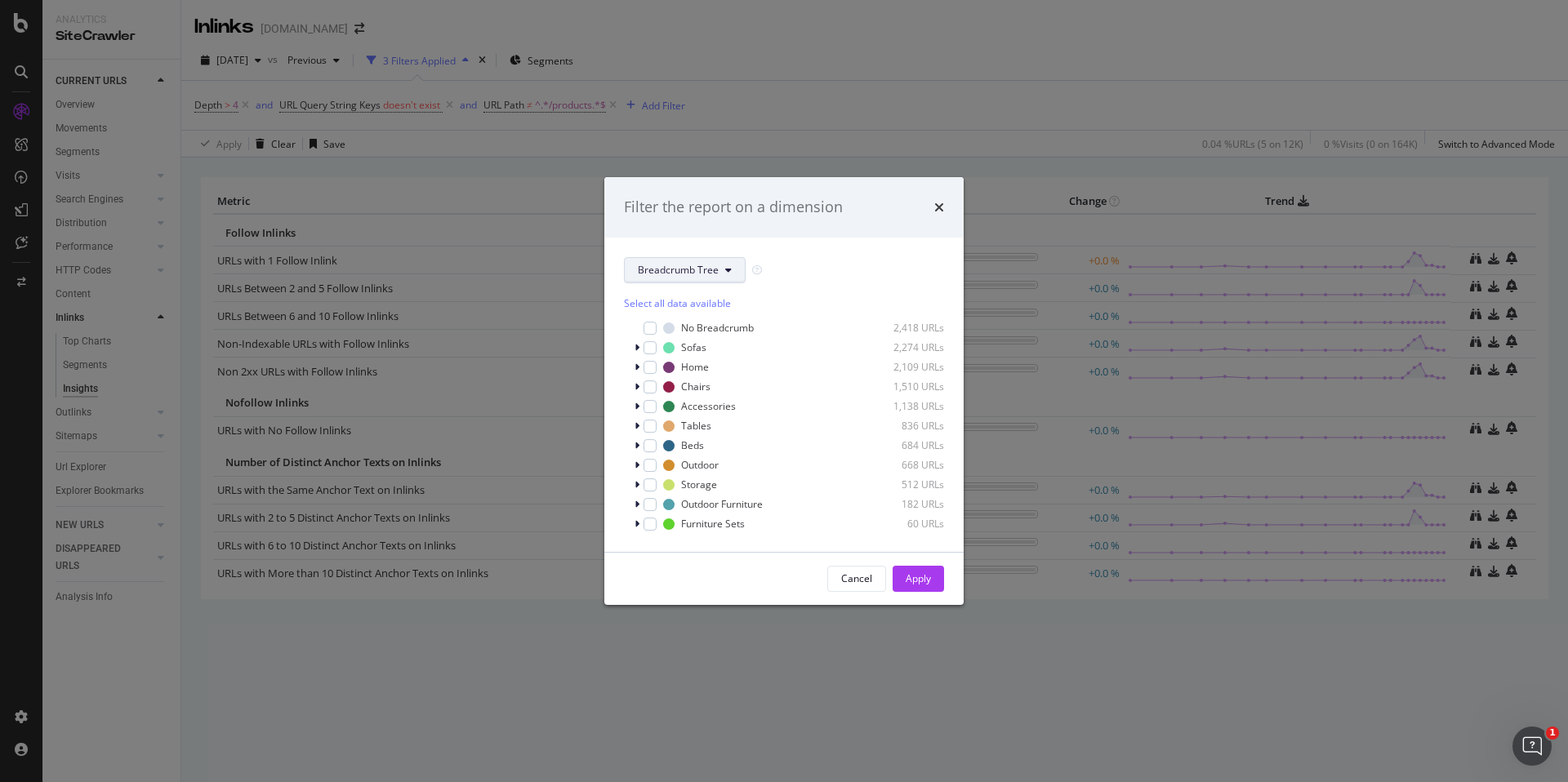
click at [720, 275] on button "Breadcrumb Tree" at bounding box center [684, 270] width 122 height 26
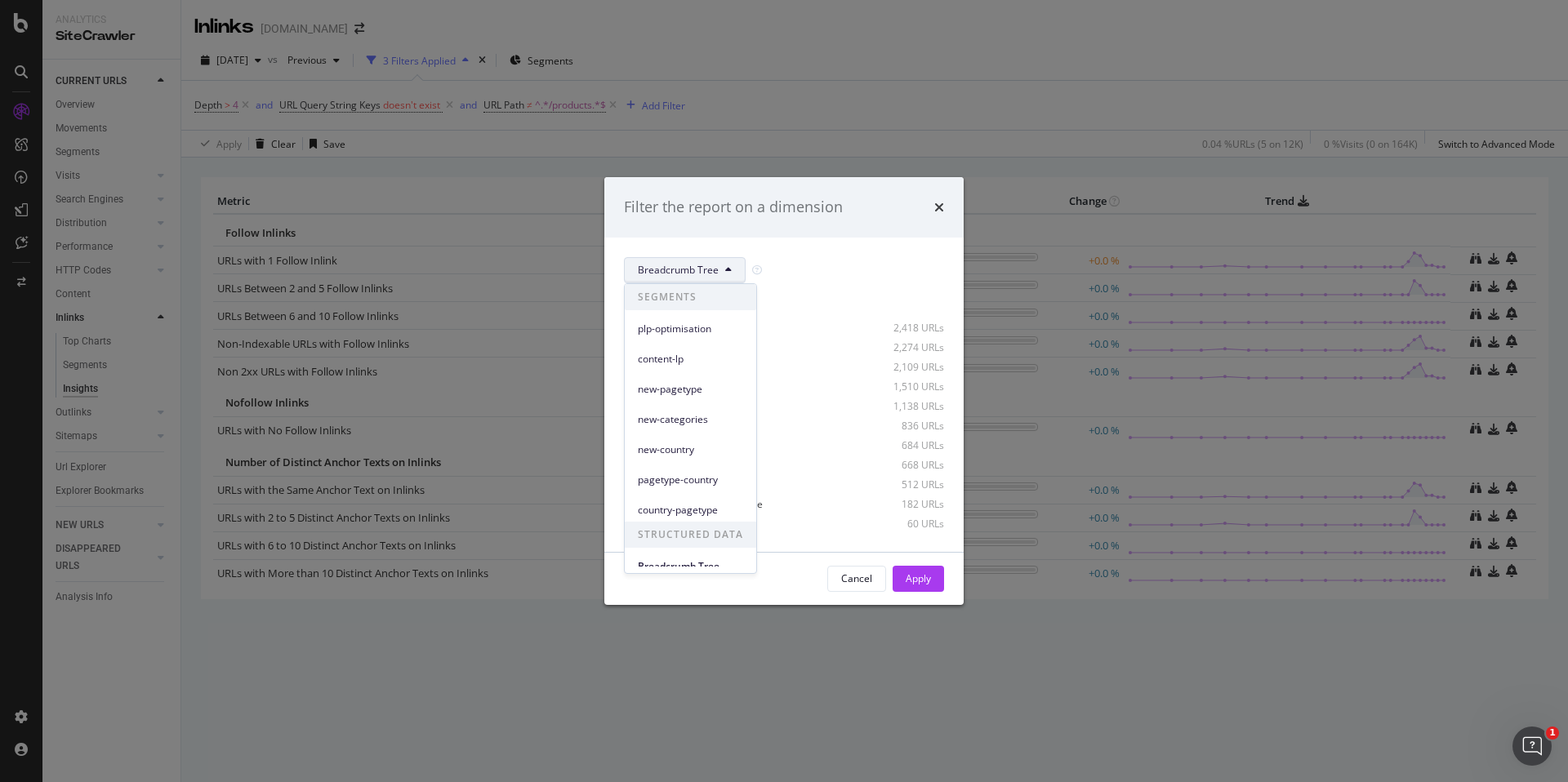
click at [720, 275] on button "Breadcrumb Tree" at bounding box center [684, 270] width 122 height 26
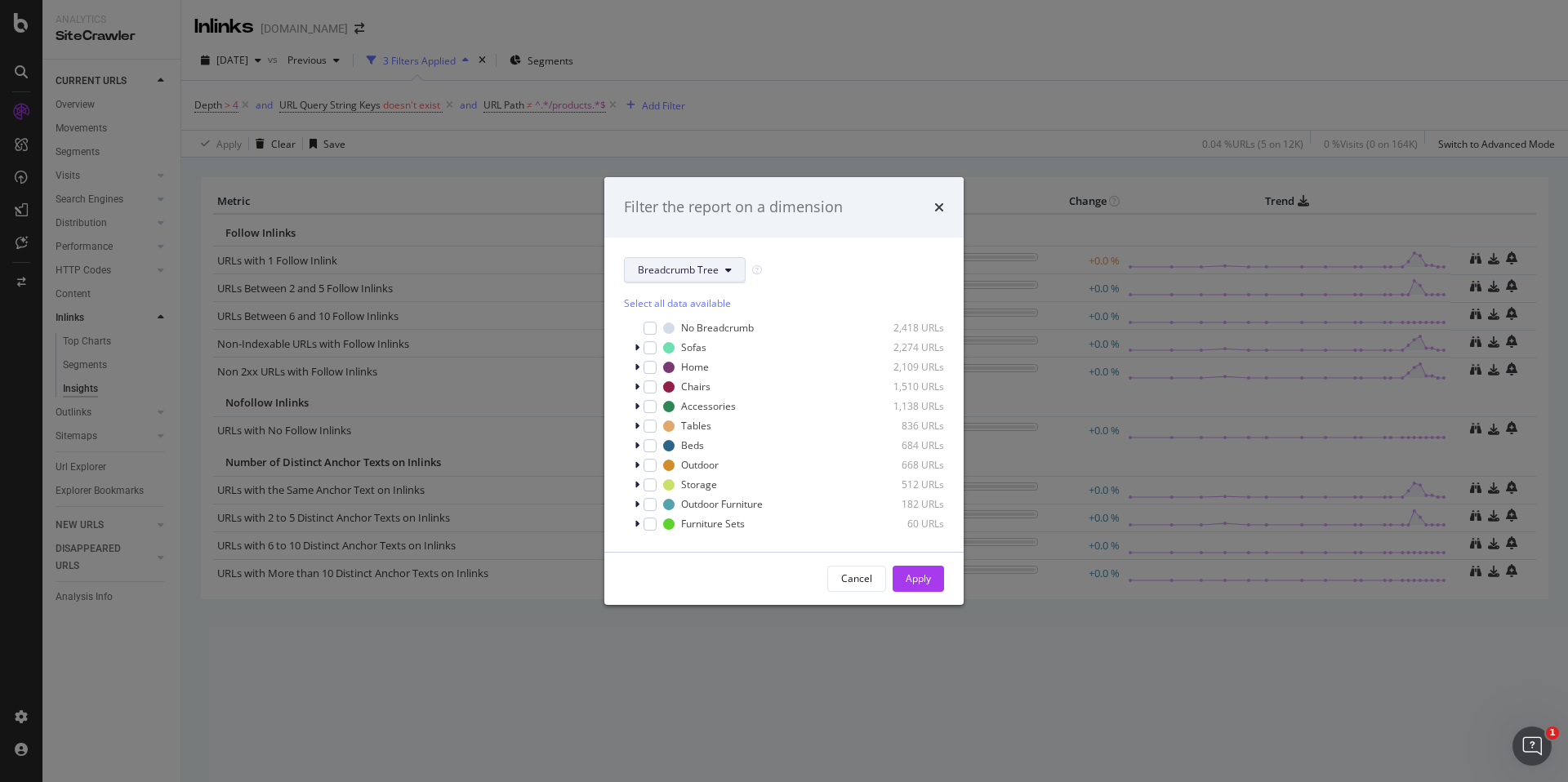
click at [726, 272] on icon "modal" at bounding box center [728, 270] width 7 height 10
click at [701, 433] on span "new-country" at bounding box center [690, 438] width 105 height 15
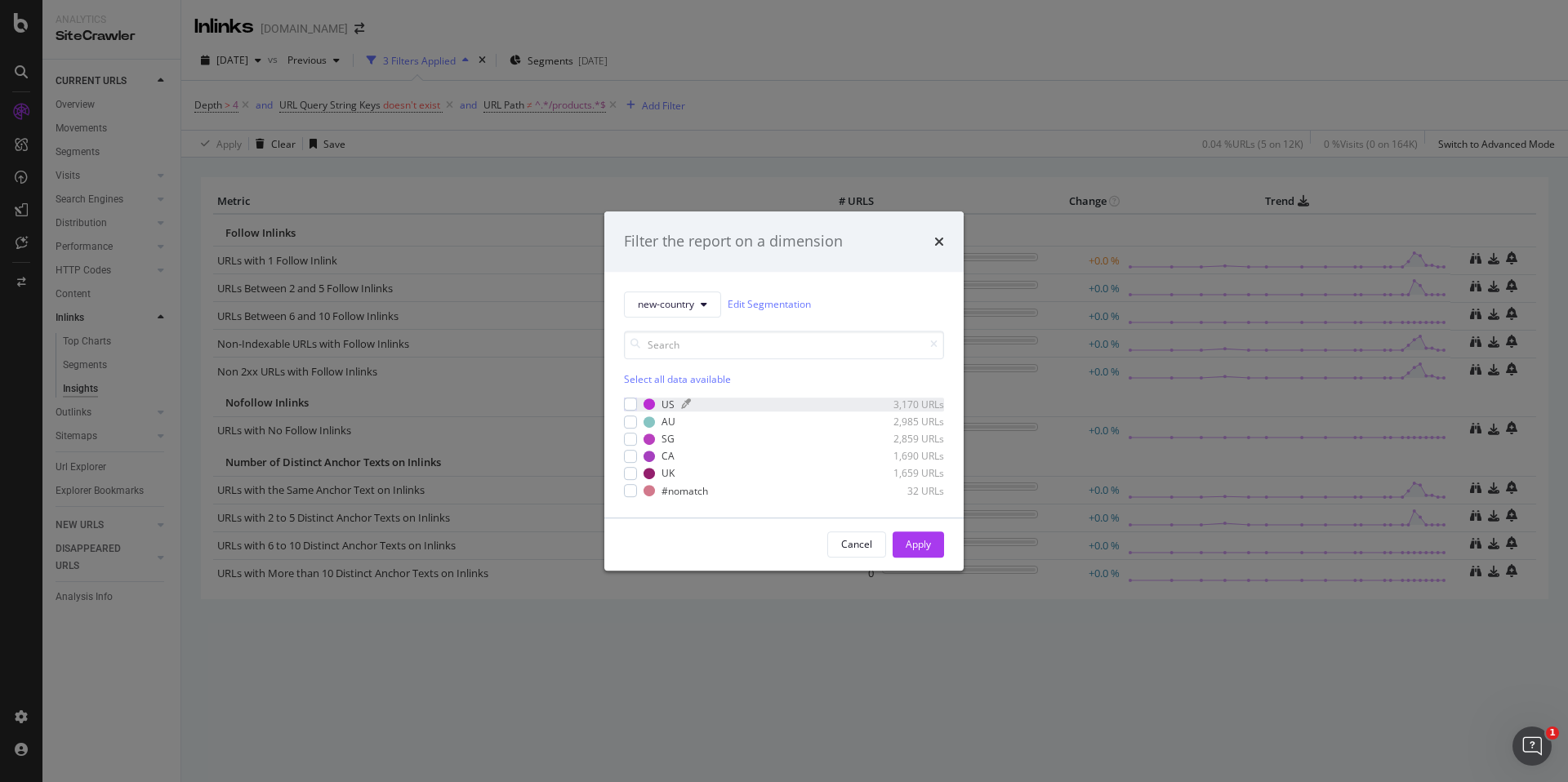
click at [671, 399] on div "US" at bounding box center [668, 404] width 13 height 14
click at [924, 548] on div "Apply" at bounding box center [918, 544] width 25 height 14
